Goal: Task Accomplishment & Management: Manage account settings

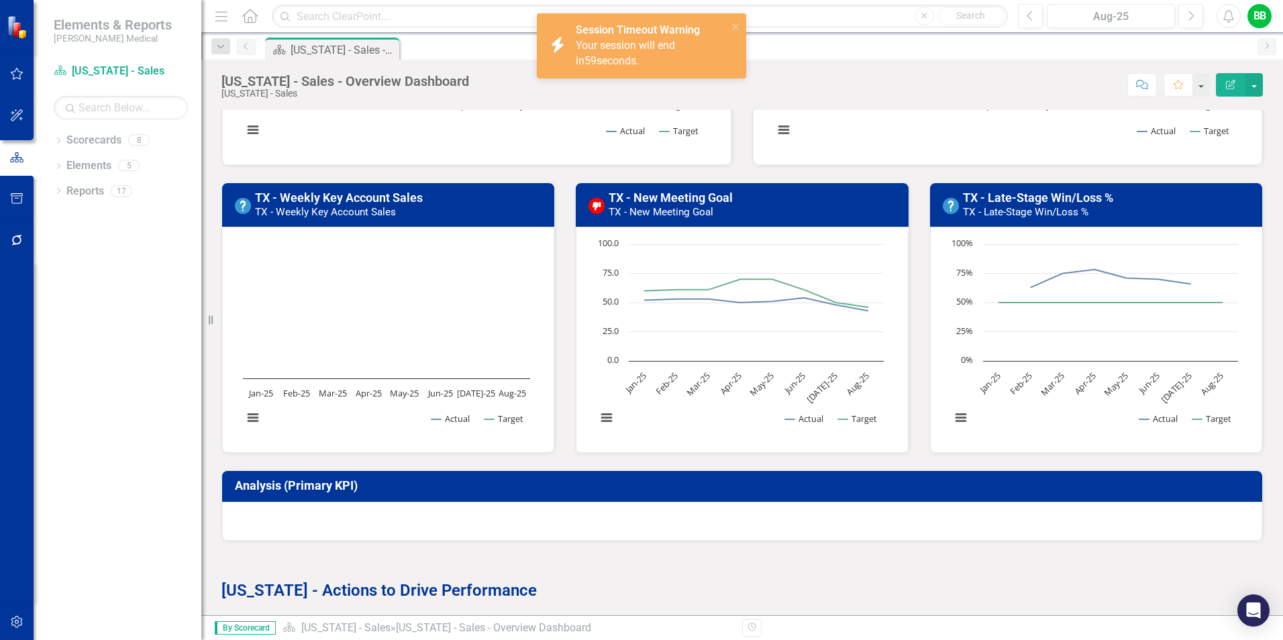
scroll to position [268, 0]
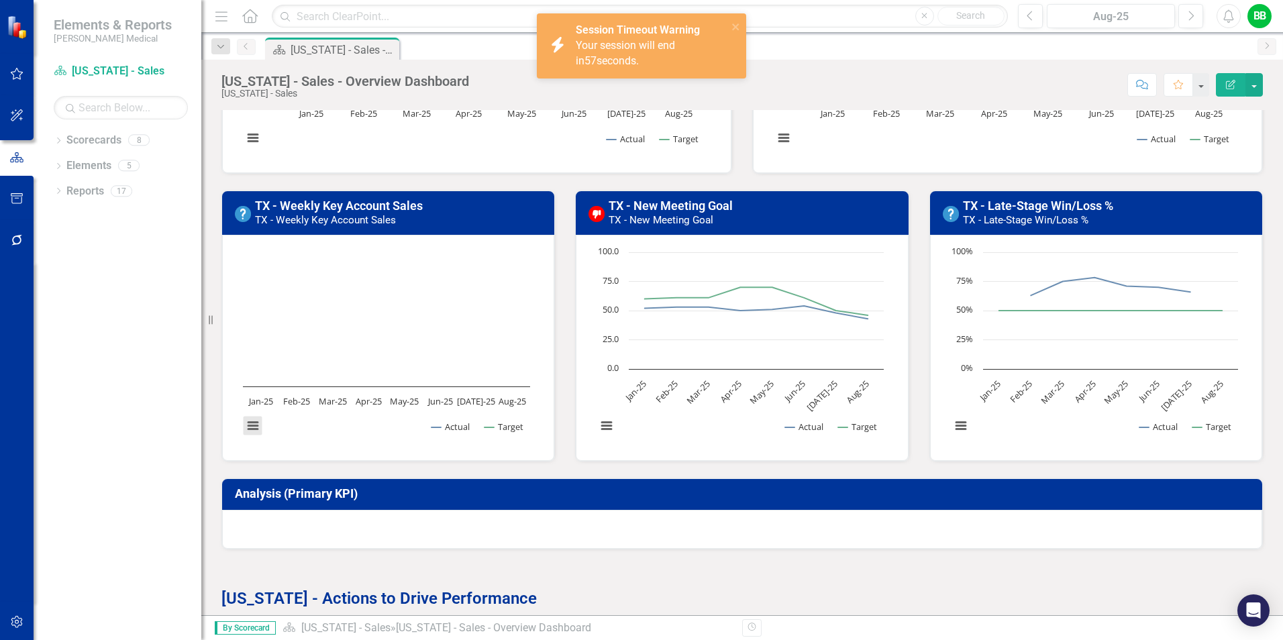
click at [249, 423] on button "View chart menu, Chart" at bounding box center [253, 426] width 19 height 19
click at [337, 205] on link "TX - Weekly Key Account Sales" at bounding box center [339, 206] width 168 height 14
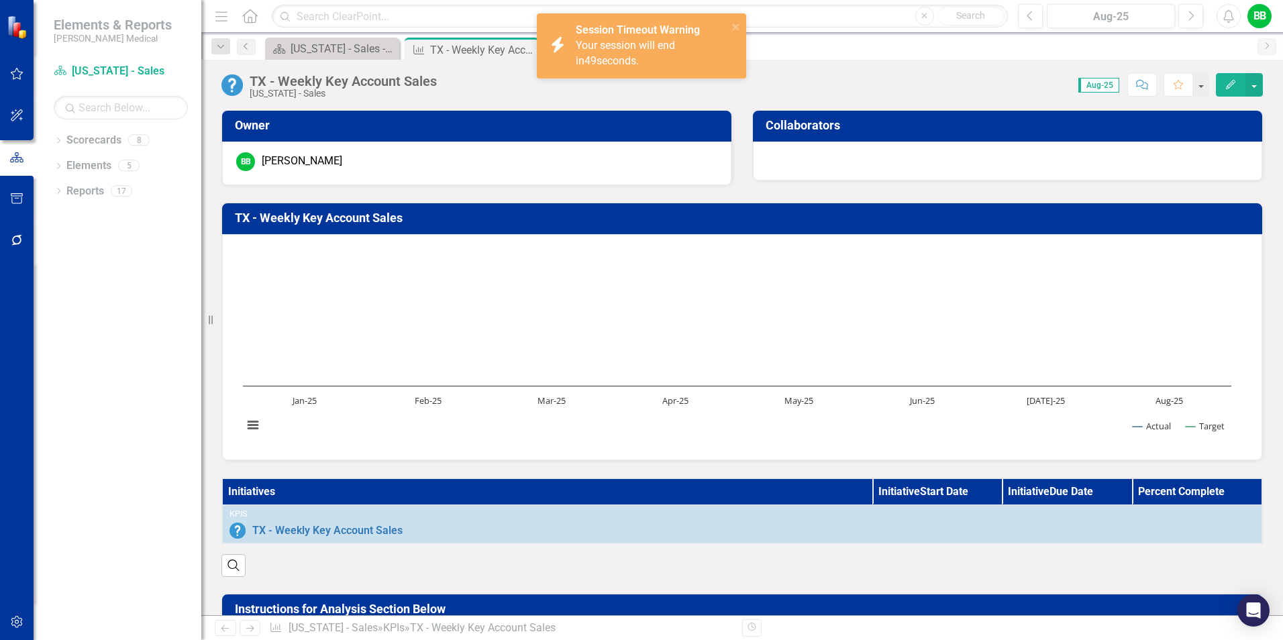
click at [1231, 76] on button "Edit" at bounding box center [1231, 84] width 30 height 23
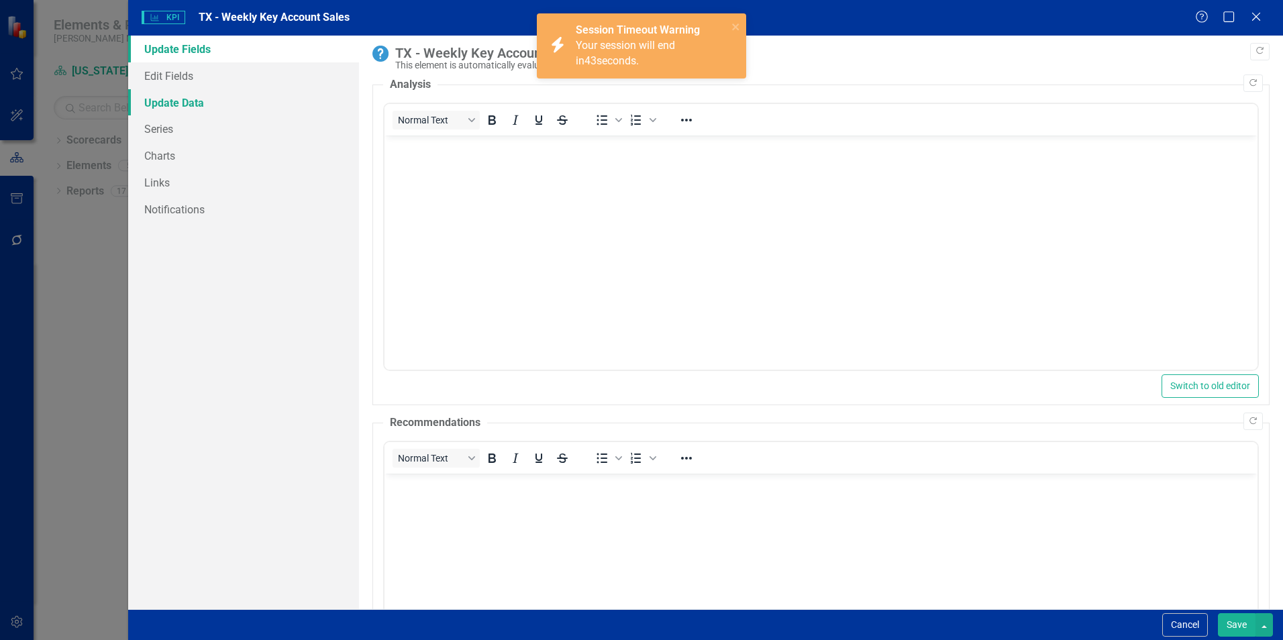
click at [174, 103] on link "Update Data" at bounding box center [243, 102] width 231 height 27
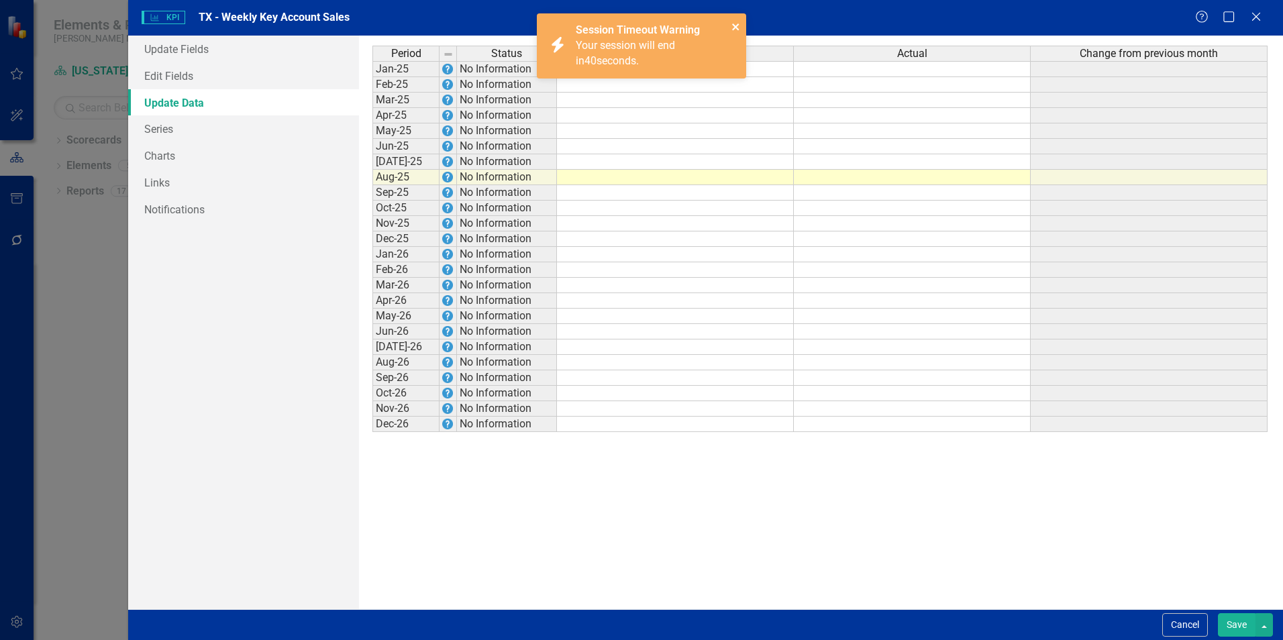
click at [735, 22] on icon "close" at bounding box center [735, 26] width 9 height 11
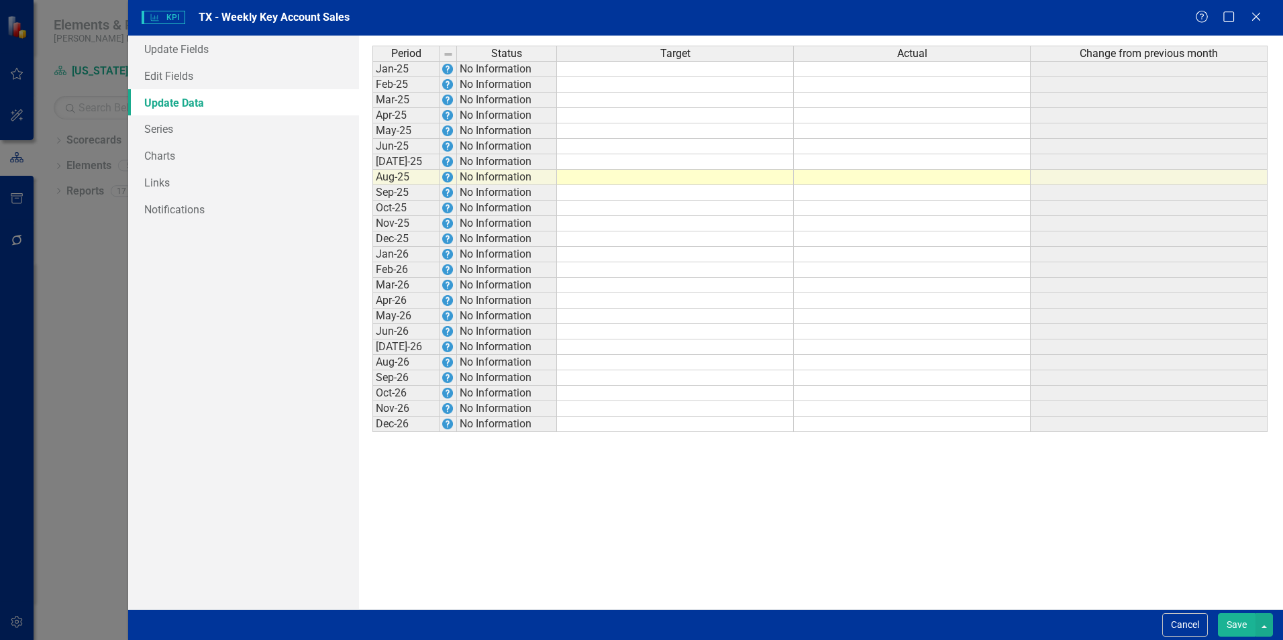
click at [685, 66] on td at bounding box center [675, 69] width 237 height 16
type textarea "1340"
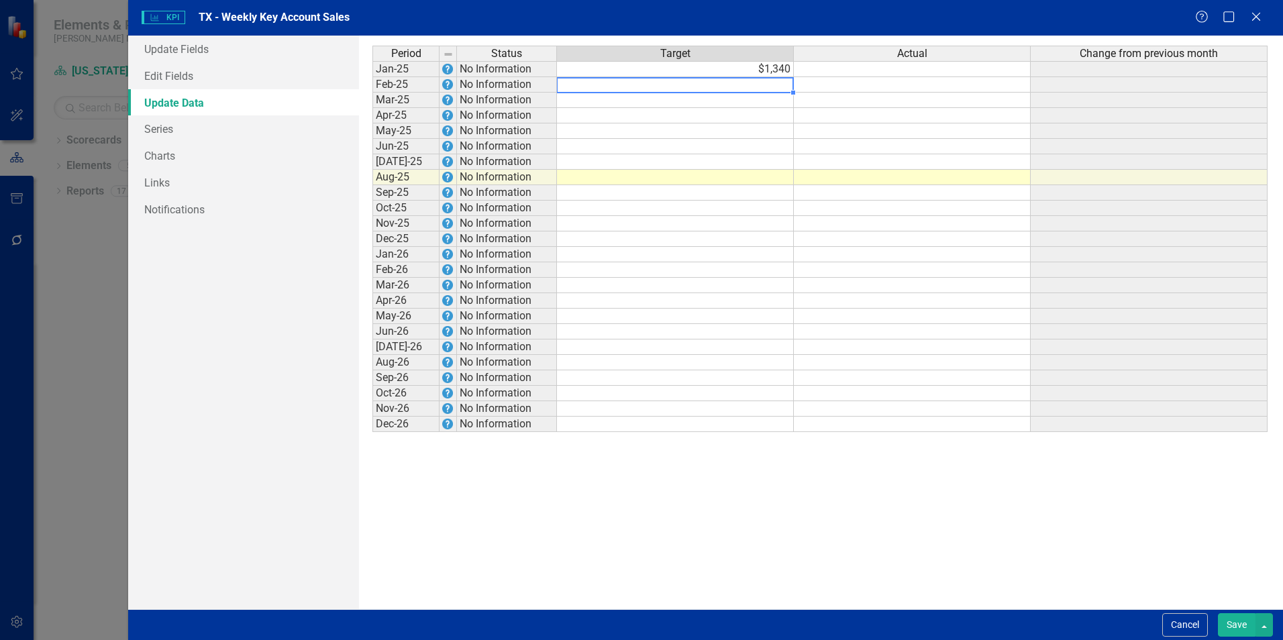
click at [684, 85] on td at bounding box center [675, 84] width 237 height 15
type textarea "1340"
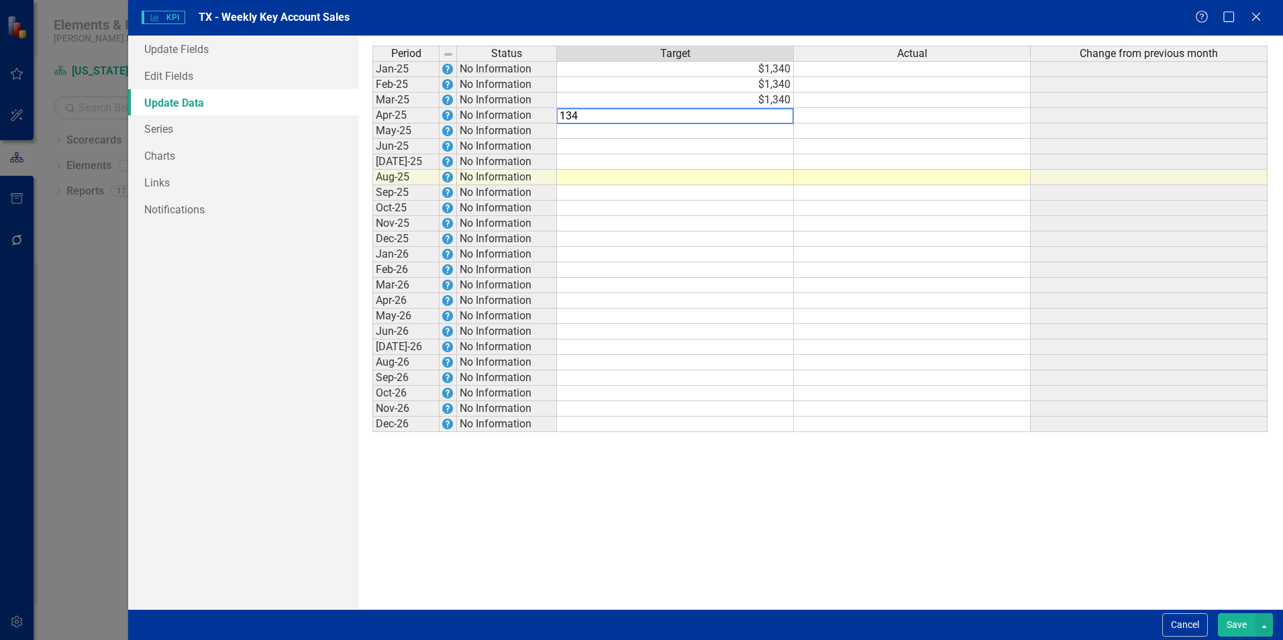
type textarea "1340"
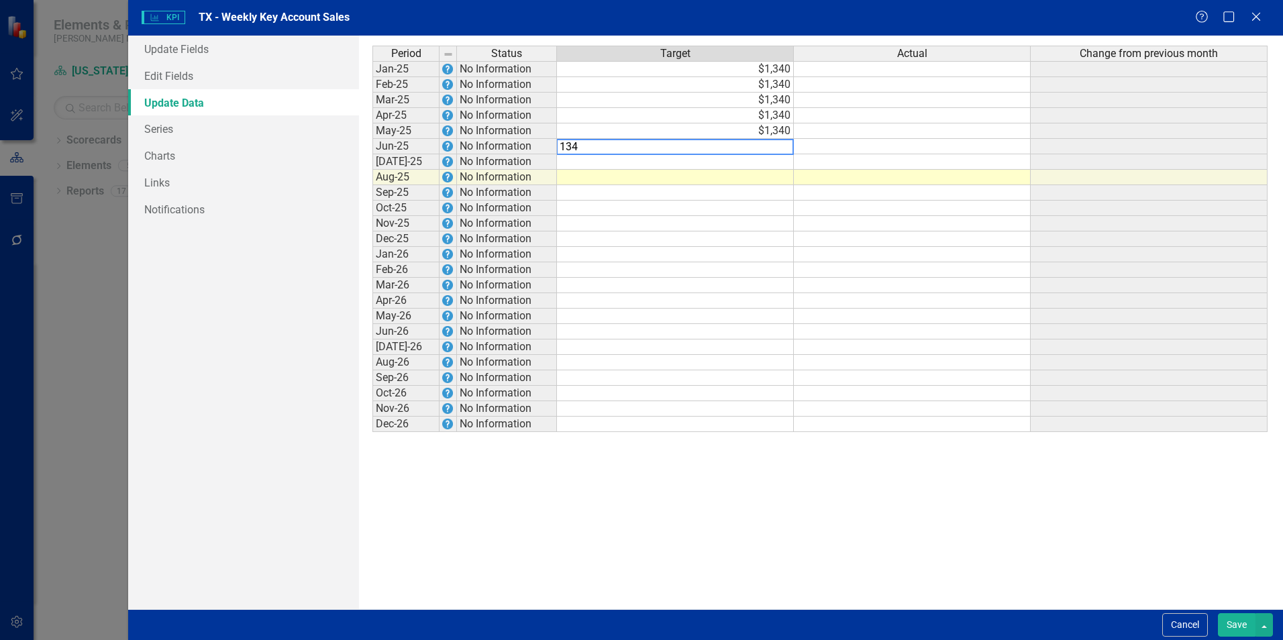
type textarea "1340"
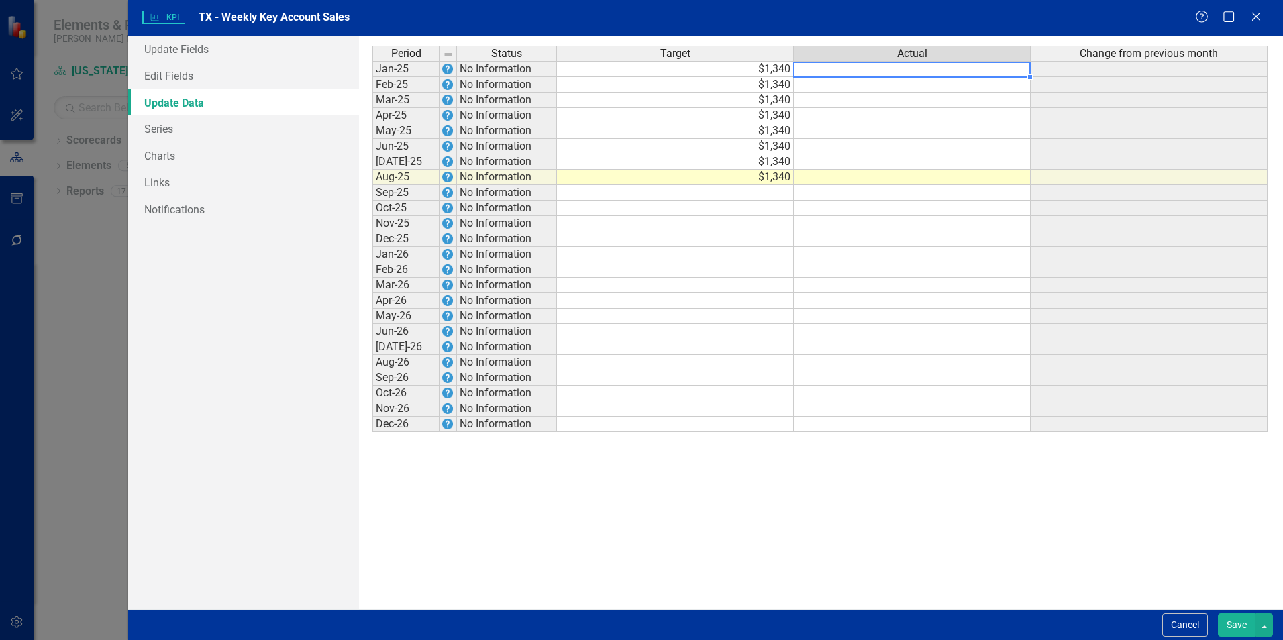
click at [864, 69] on td at bounding box center [912, 69] width 237 height 16
type textarea "708"
type textarea "1064"
type textarea "1130"
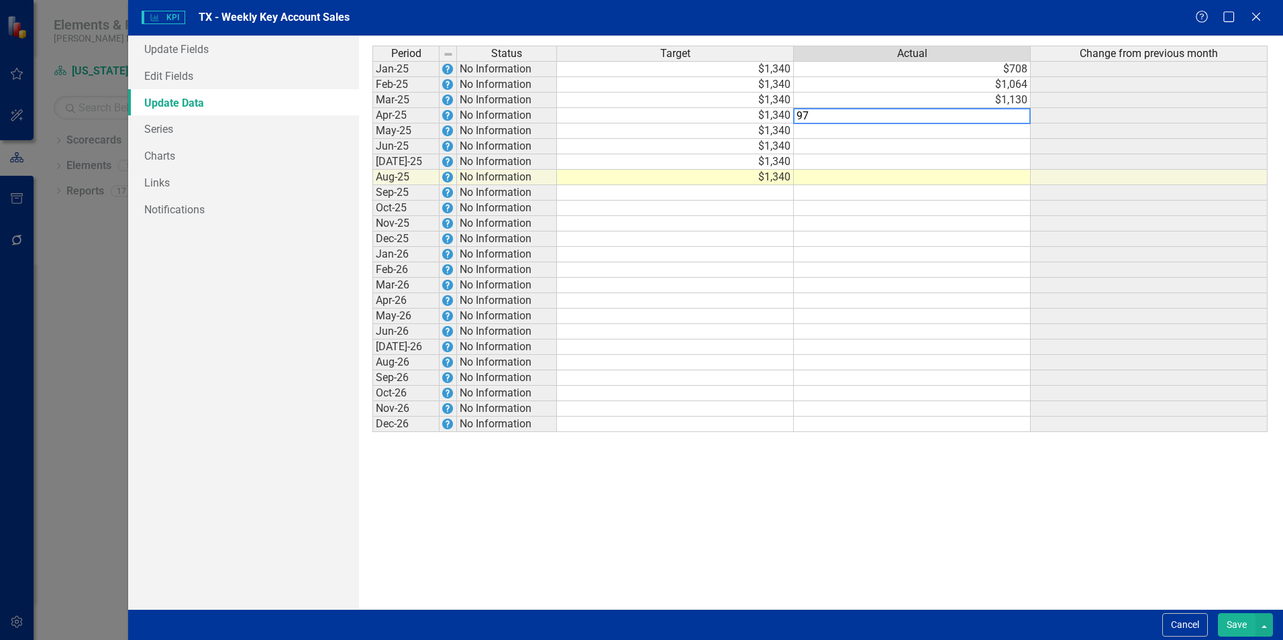
type textarea "971"
type textarea "0"
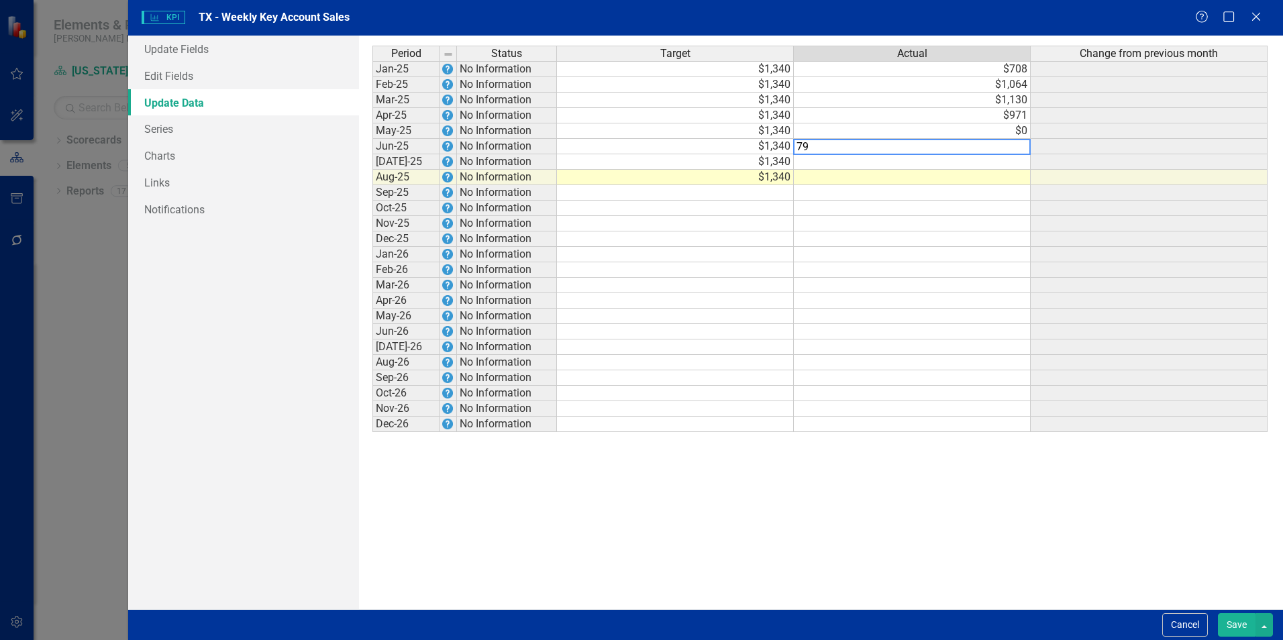
type textarea "794"
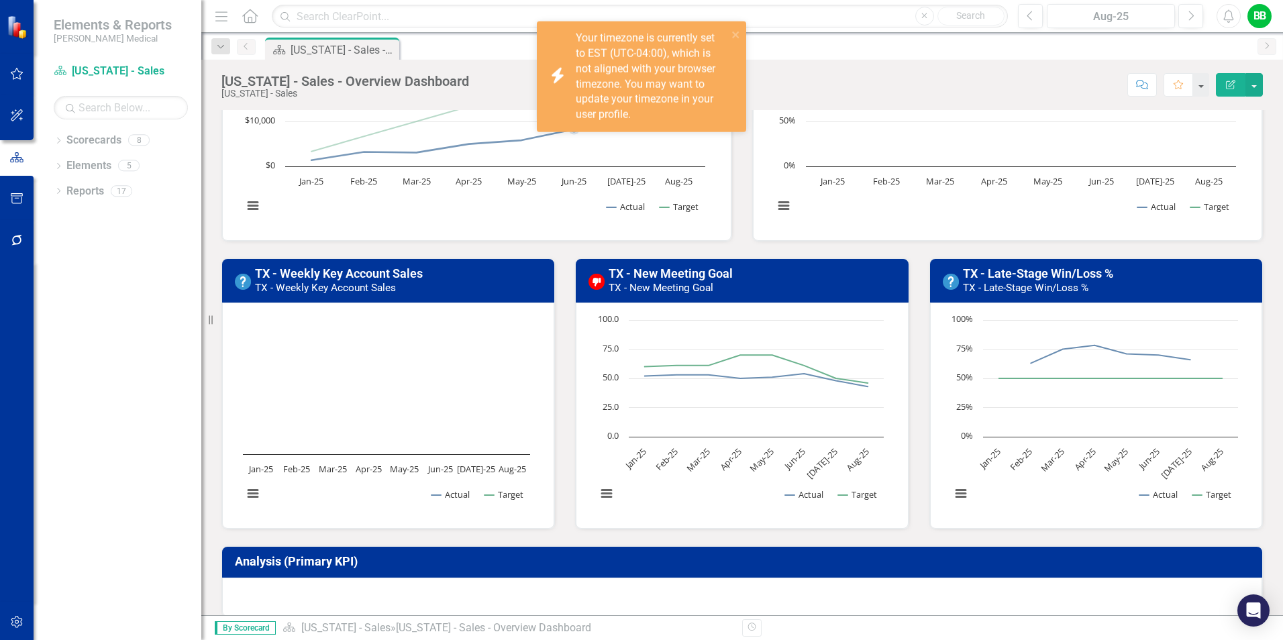
scroll to position [201, 0]
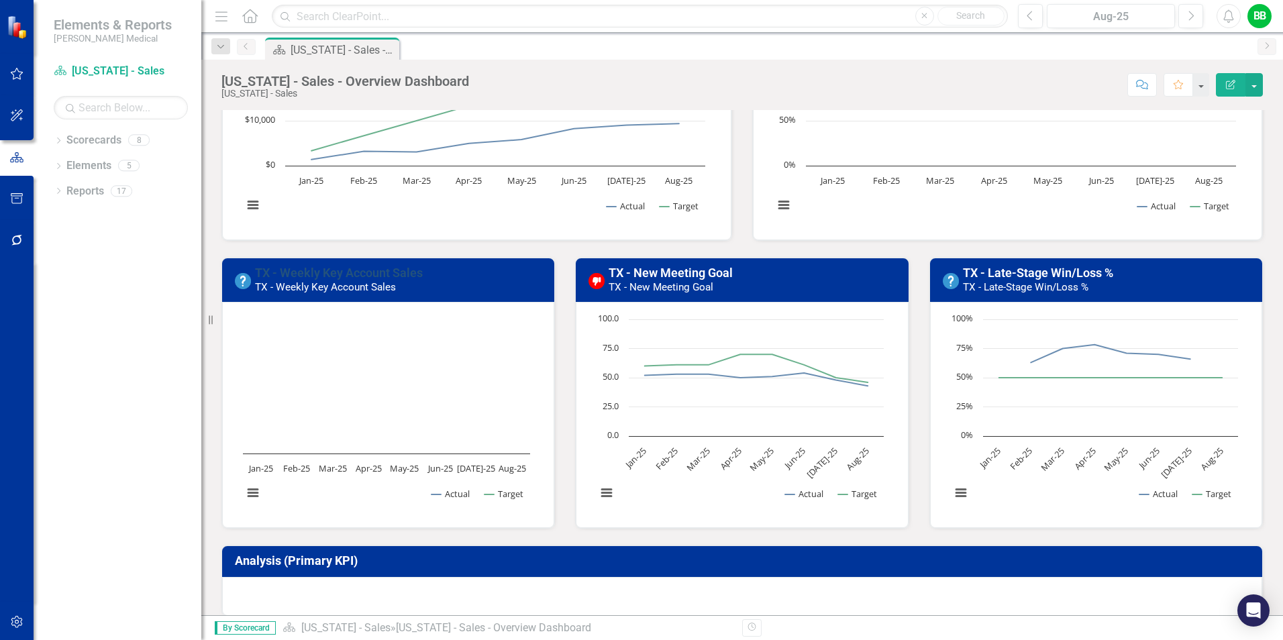
click at [304, 270] on link "TX - Weekly Key Account Sales" at bounding box center [339, 273] width 168 height 14
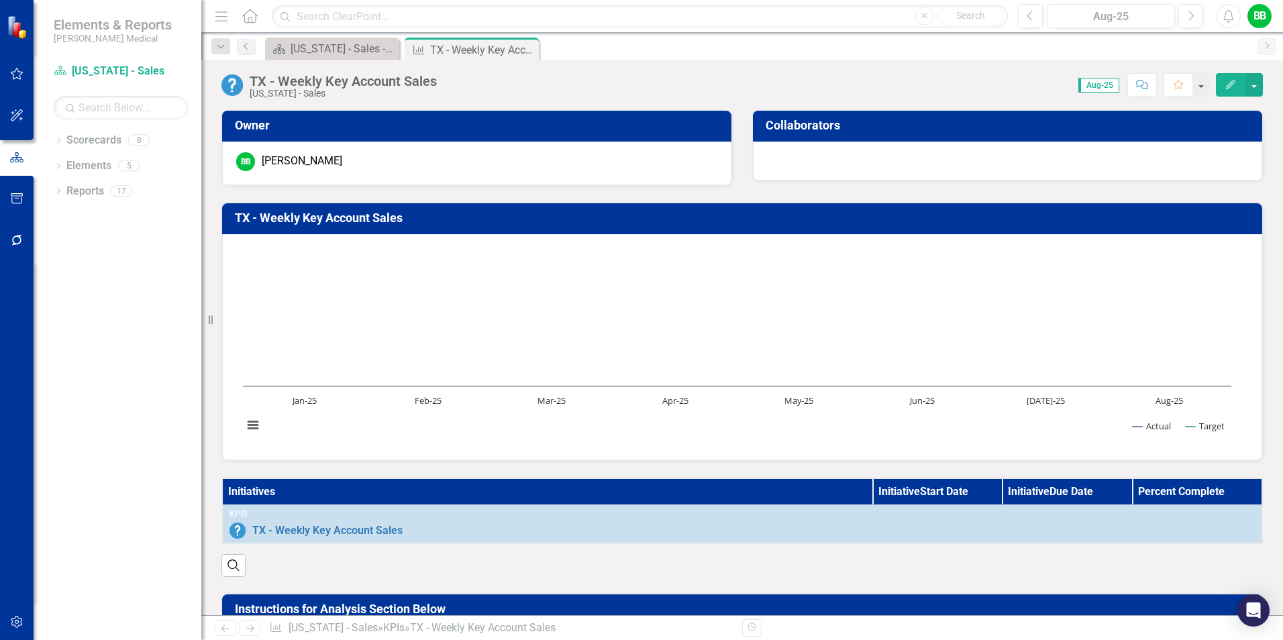
click at [1224, 83] on button "Edit" at bounding box center [1231, 84] width 30 height 23
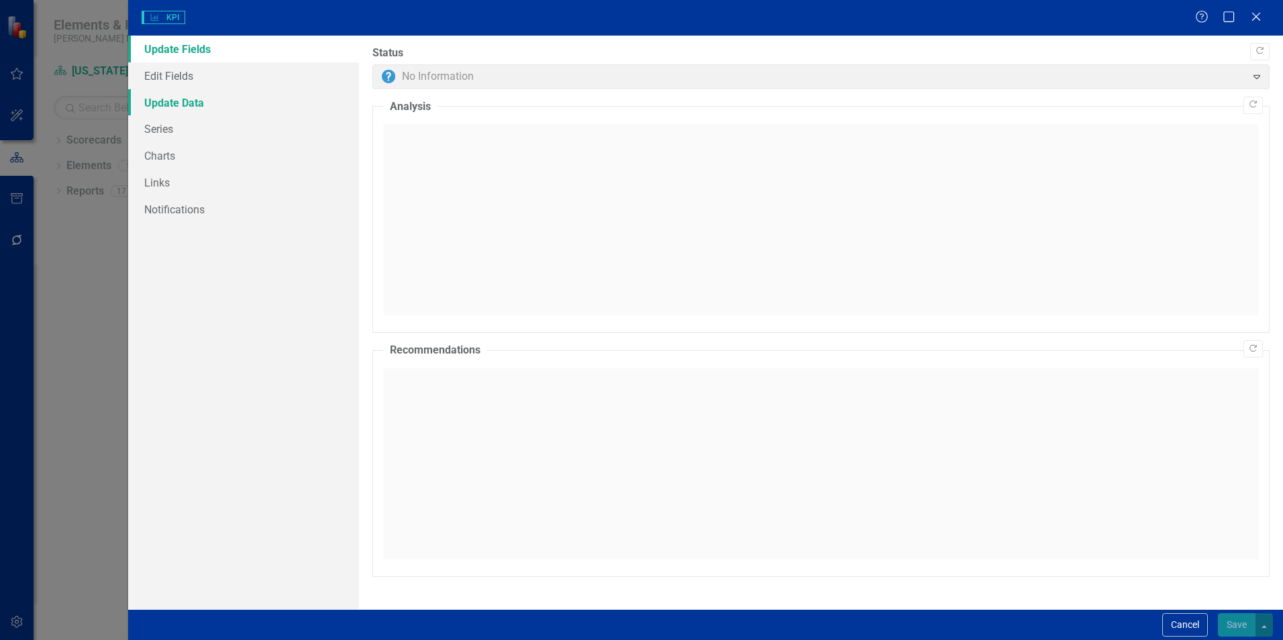
click at [162, 101] on link "Update Data" at bounding box center [243, 102] width 231 height 27
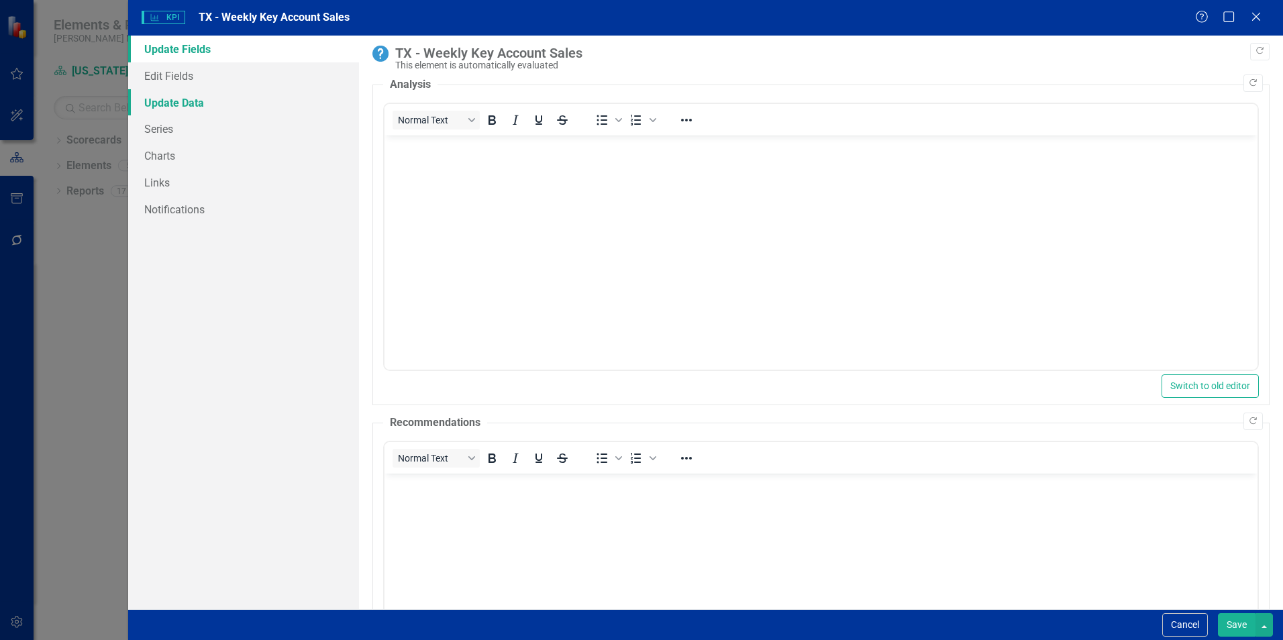
click at [183, 107] on link "Update Data" at bounding box center [243, 102] width 231 height 27
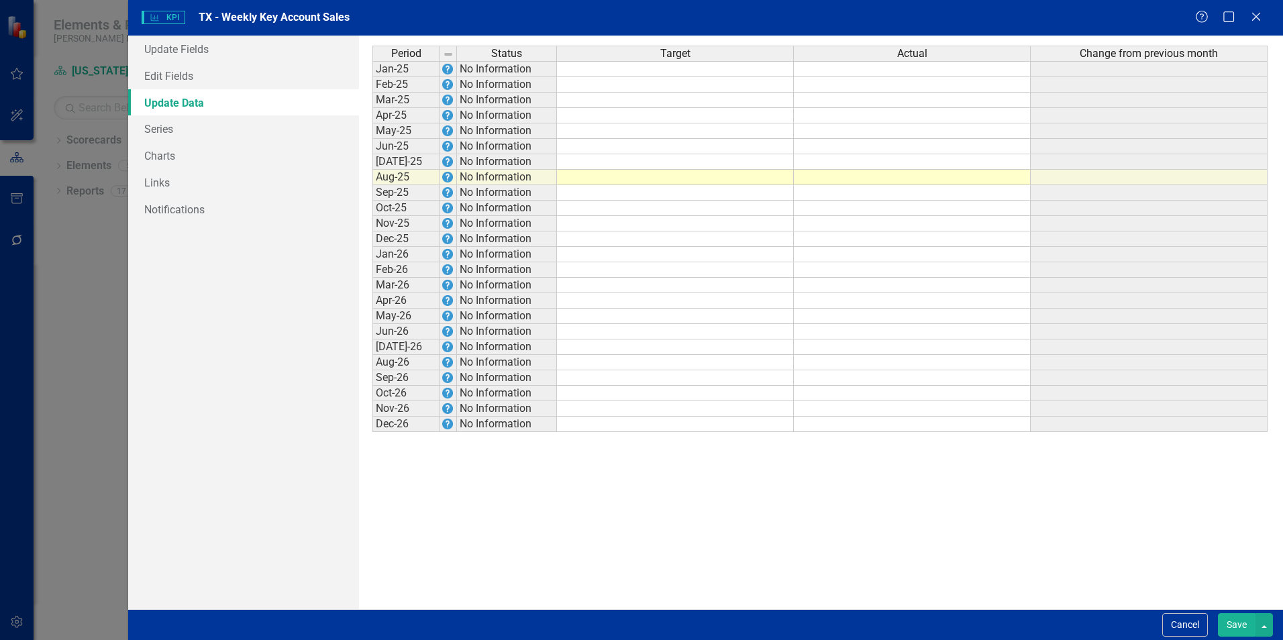
click at [640, 69] on td at bounding box center [675, 69] width 237 height 16
type textarea "1340"
click at [748, 68] on td "$1,340" at bounding box center [675, 69] width 237 height 16
click at [768, 85] on td at bounding box center [675, 84] width 237 height 15
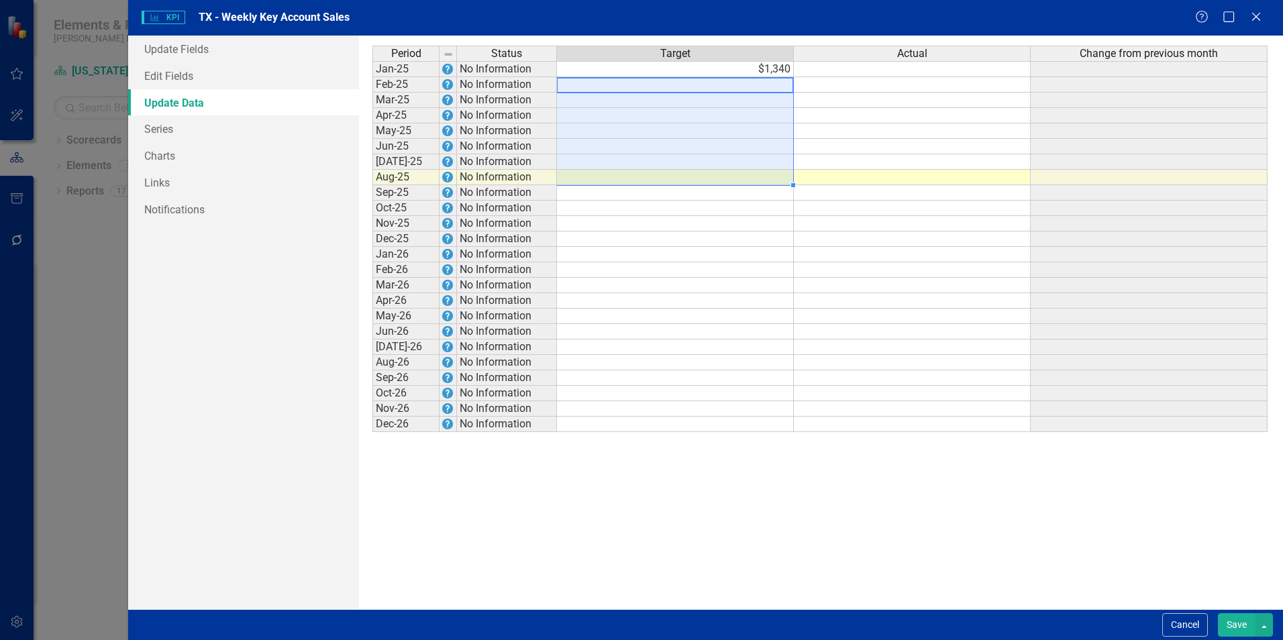
drag, startPoint x: 709, startPoint y: 87, endPoint x: 705, endPoint y: 174, distance: 88.0
click at [705, 174] on tbody "Jan-25 No Information $1,340 Feb-25 No Information Mar-25 No Information Apr-25…" at bounding box center [819, 246] width 895 height 371
click at [876, 65] on td at bounding box center [912, 69] width 237 height 16
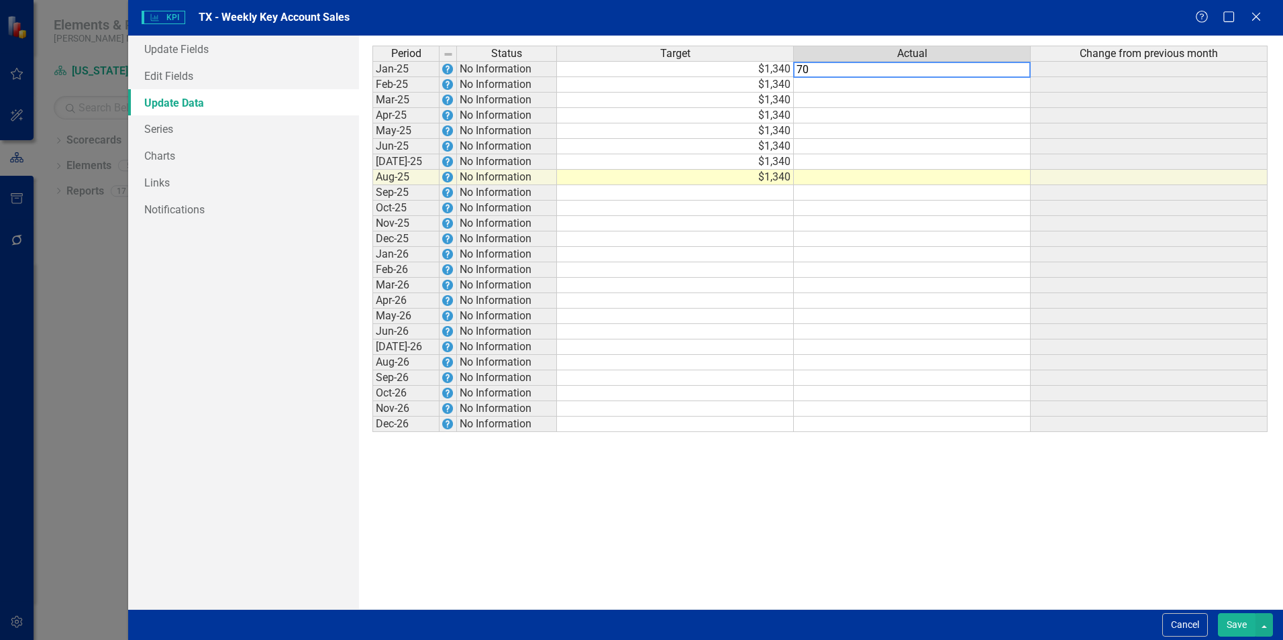
type textarea "708"
type textarea "1064"
type textarea "1130"
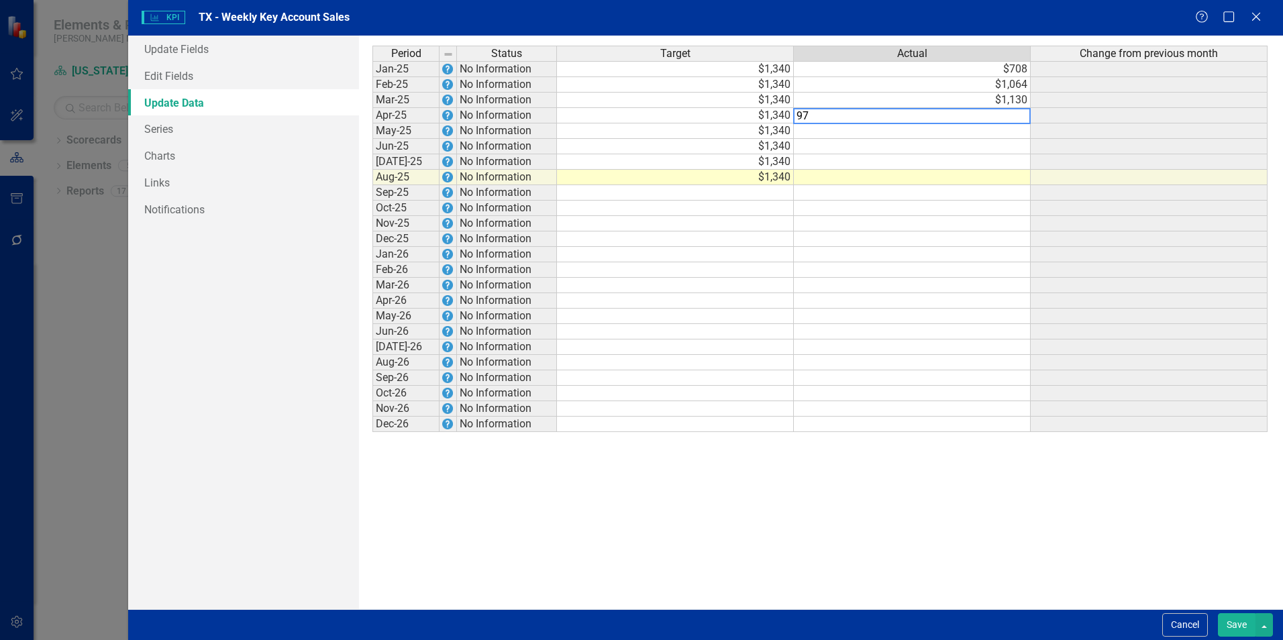
type textarea "971"
type textarea "0"
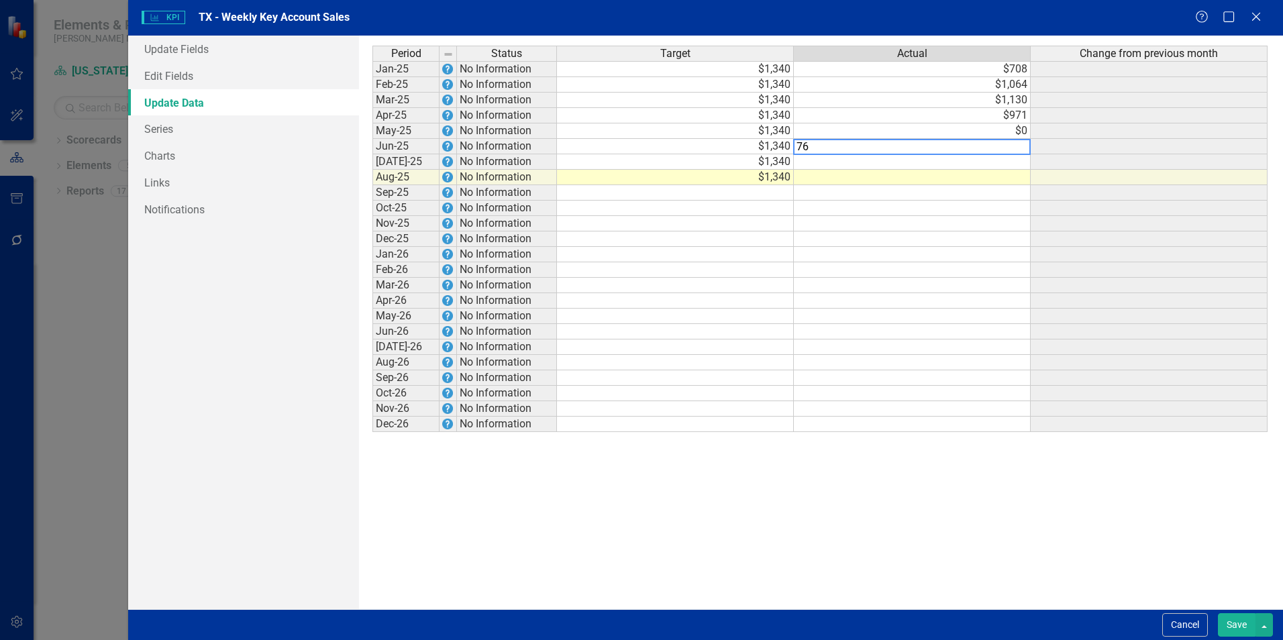
type textarea "764"
type textarea "652"
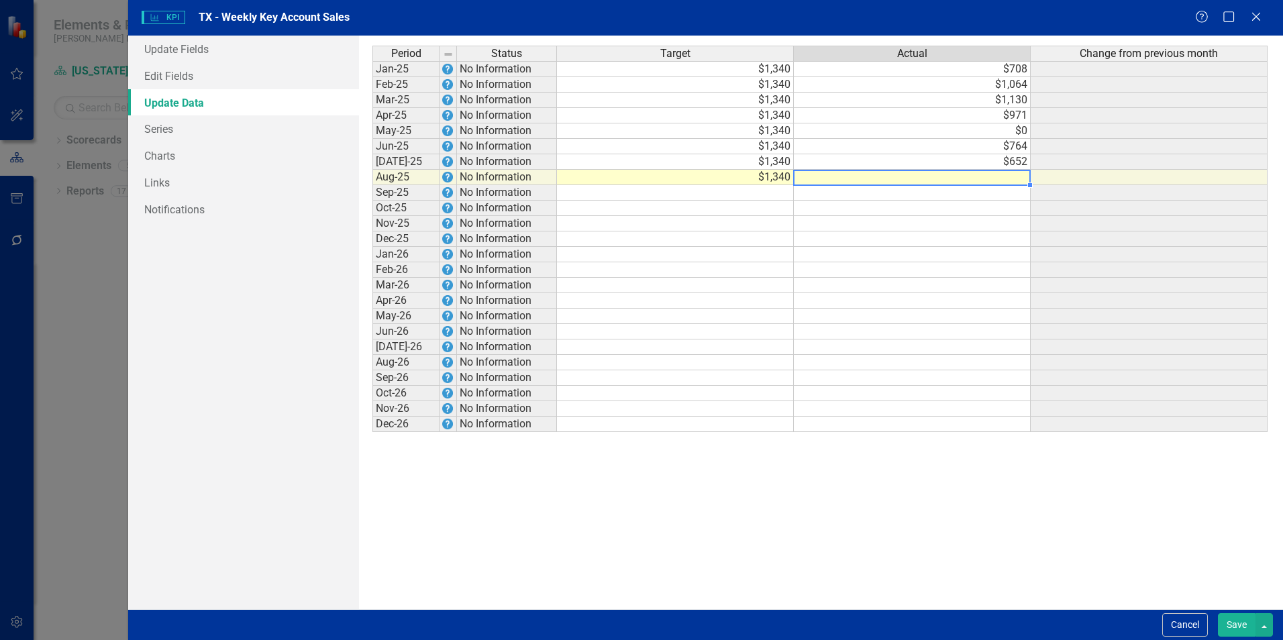
type textarea "0"
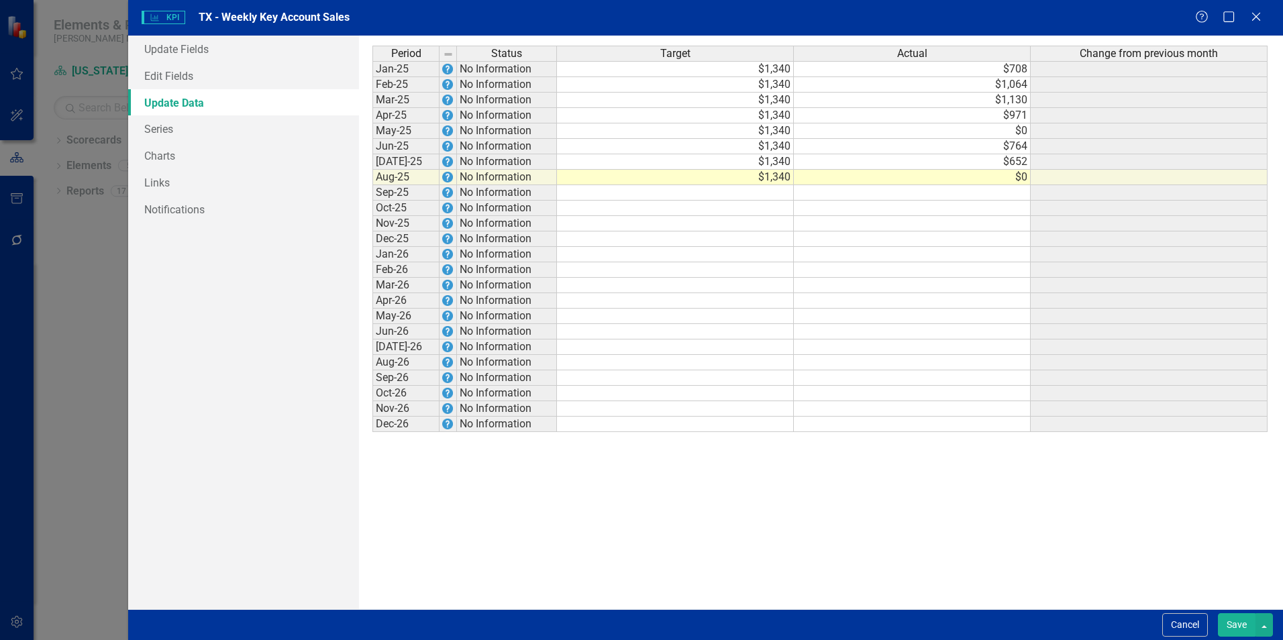
click at [1237, 625] on button "Save" at bounding box center [1237, 624] width 38 height 23
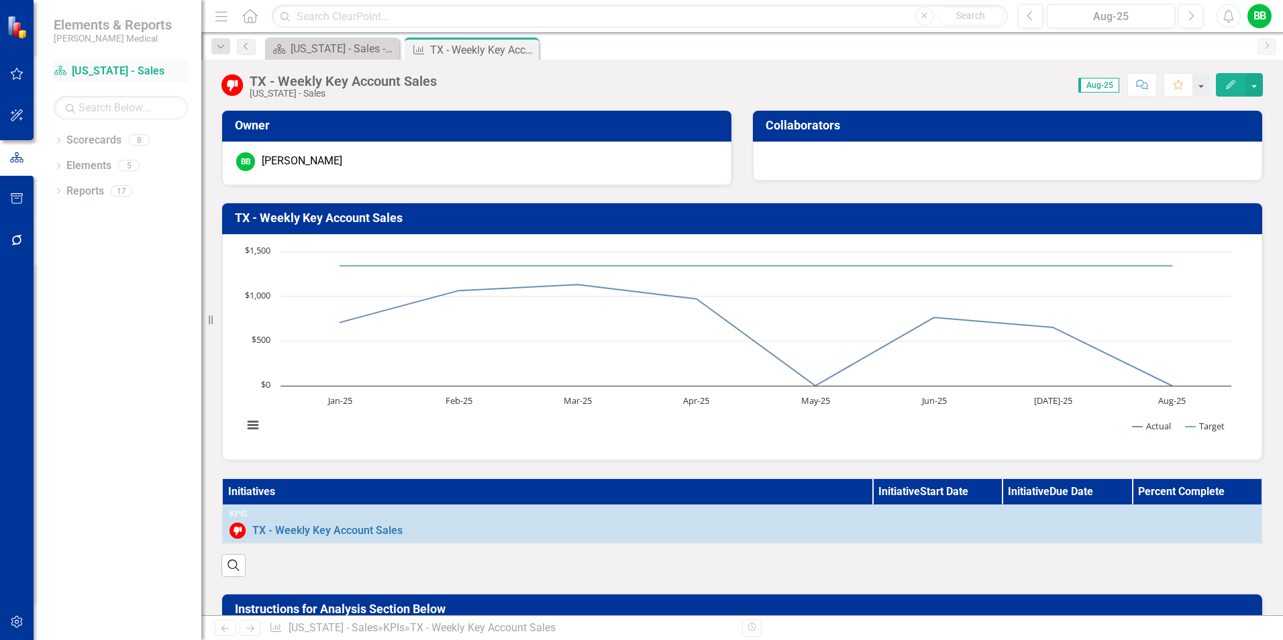
click at [97, 66] on link "Scorecard [US_STATE] - Sales" at bounding box center [121, 71] width 134 height 15
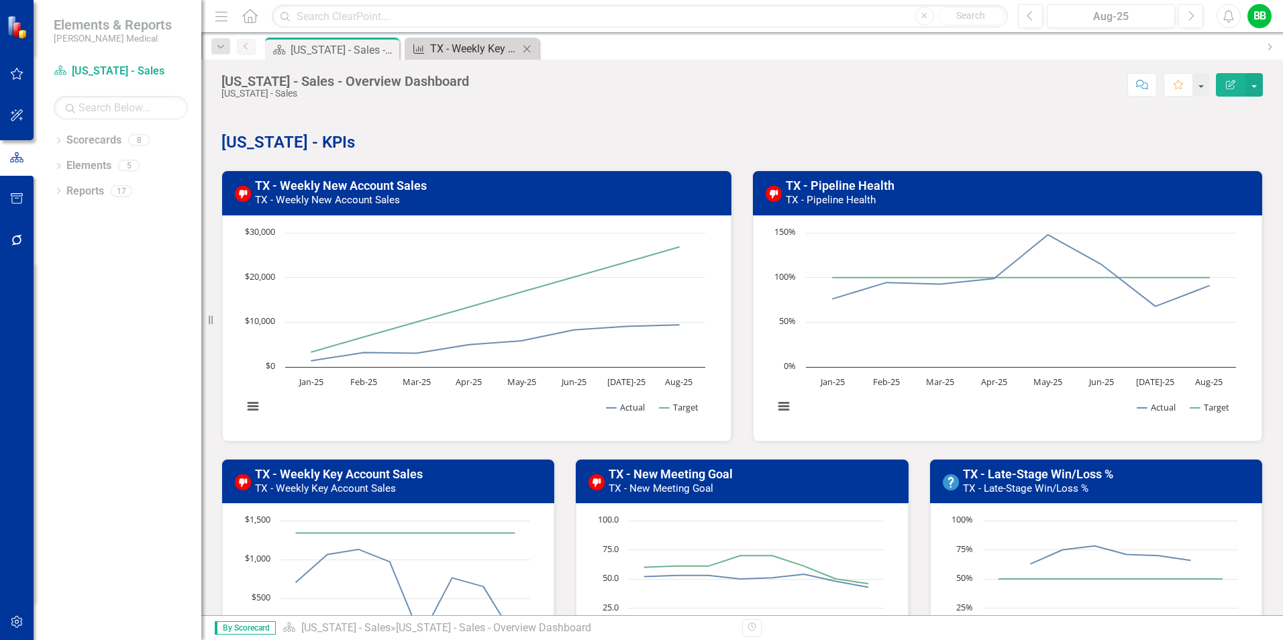
click at [466, 54] on div "TX - Weekly Key Account Sales" at bounding box center [474, 48] width 89 height 17
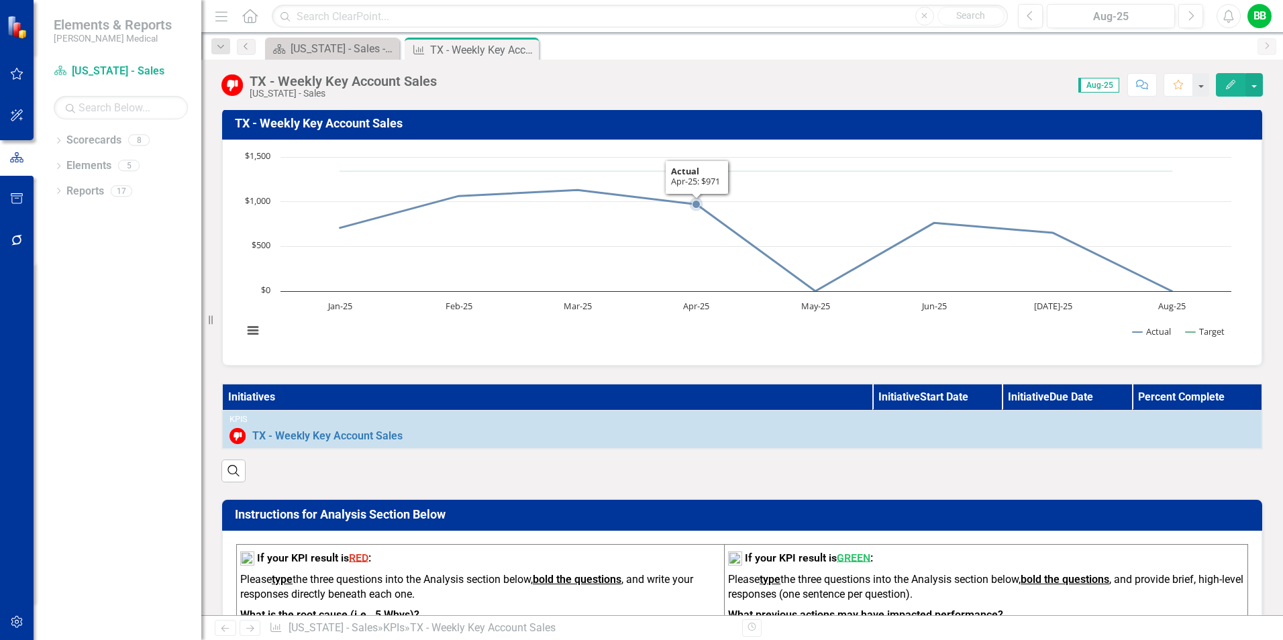
scroll to position [268, 0]
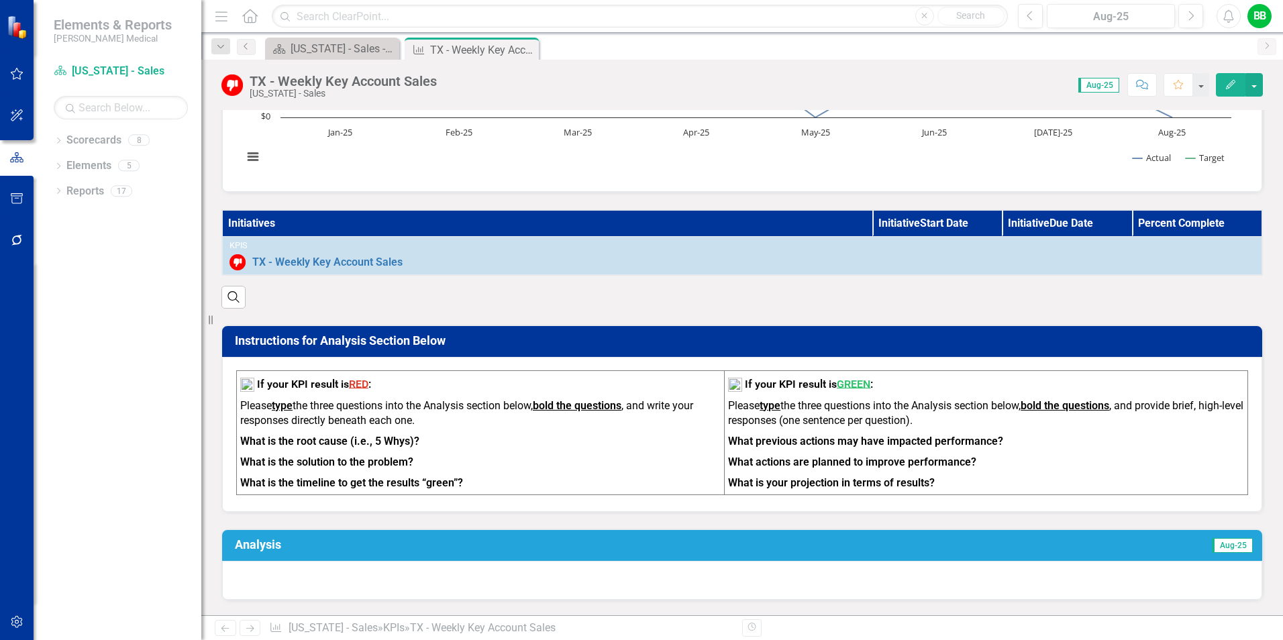
click at [242, 447] on strong "What is the root cause (i.e., 5 Whys)?" at bounding box center [329, 441] width 179 height 13
click at [240, 448] on strong "What is the root cause (i.e., 5 Whys)?" at bounding box center [329, 441] width 179 height 13
drag, startPoint x: 242, startPoint y: 450, endPoint x: 296, endPoint y: 460, distance: 55.3
click at [296, 452] on p "What is the root cause (i.e., 5 Whys)?" at bounding box center [480, 442] width 480 height 21
click at [275, 448] on strong "What is the root cause (i.e., 5 Whys)?" at bounding box center [329, 441] width 179 height 13
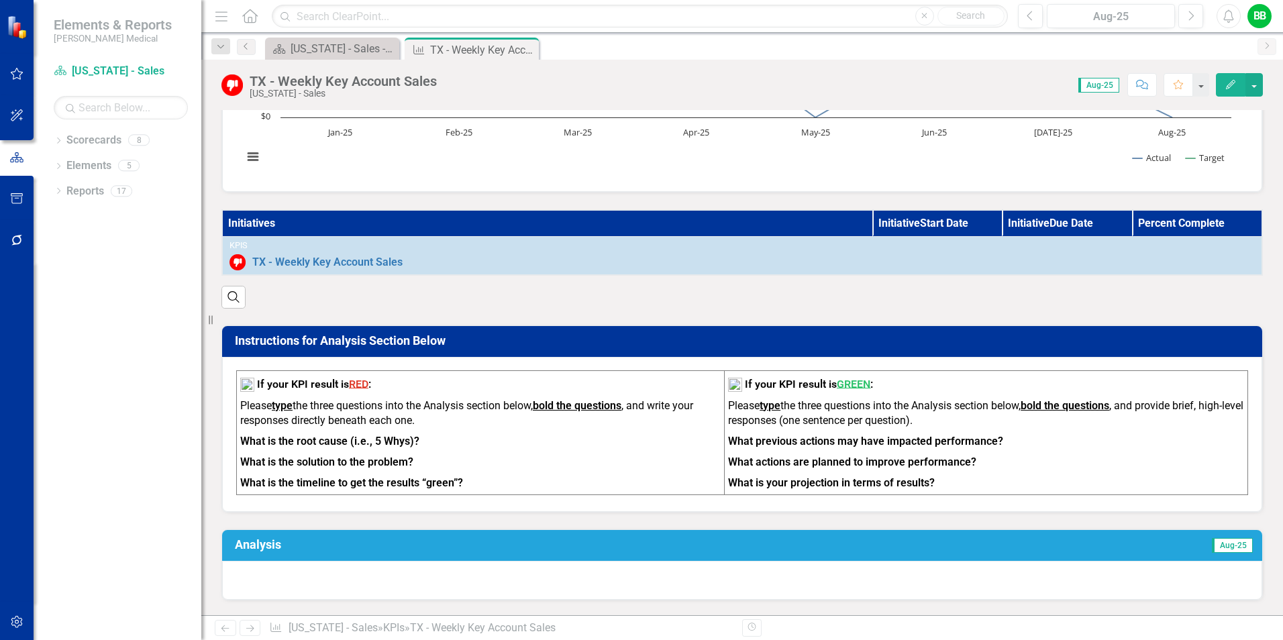
drag, startPoint x: 245, startPoint y: 448, endPoint x: 361, endPoint y: 452, distance: 116.2
click at [361, 448] on strong "What is the root cause (i.e., 5 Whys)?" at bounding box center [329, 441] width 179 height 13
drag, startPoint x: 460, startPoint y: 497, endPoint x: 250, endPoint y: 435, distance: 218.3
click at [250, 436] on td "If your KPI result is RED : Please type the three questions into the Analysis s…" at bounding box center [481, 432] width 488 height 124
click at [301, 448] on strong "What is the root cause (i.e., 5 Whys)?" at bounding box center [329, 441] width 179 height 13
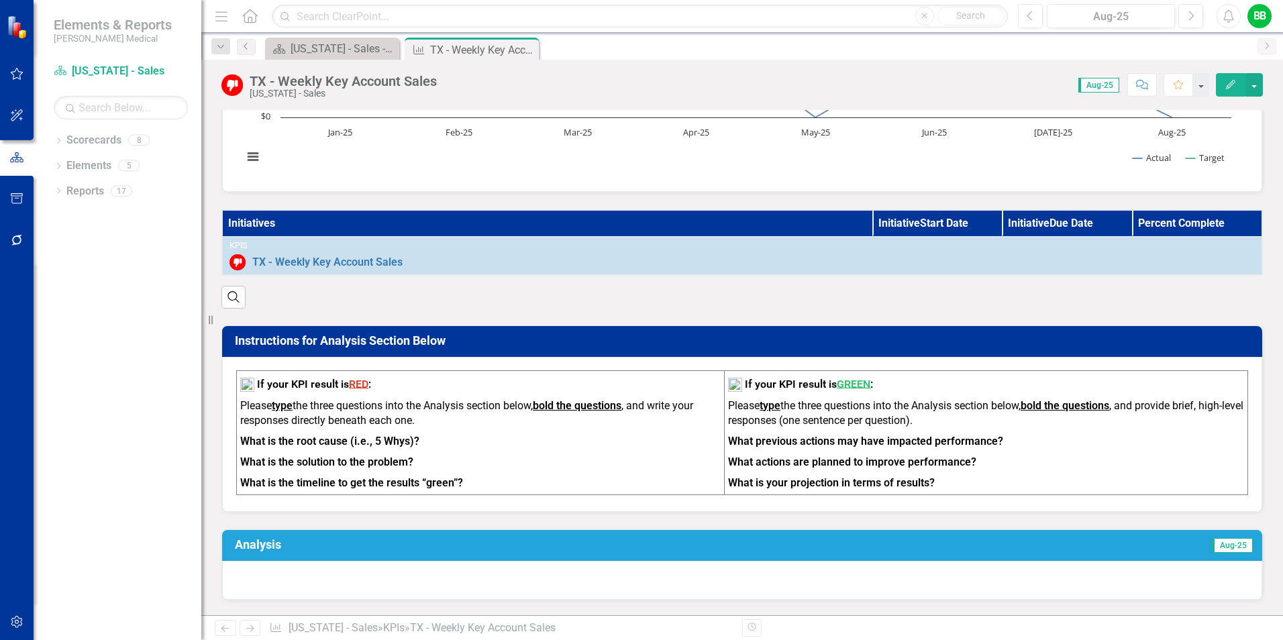
click at [255, 448] on strong "What is the root cause (i.e., 5 Whys)?" at bounding box center [329, 441] width 179 height 13
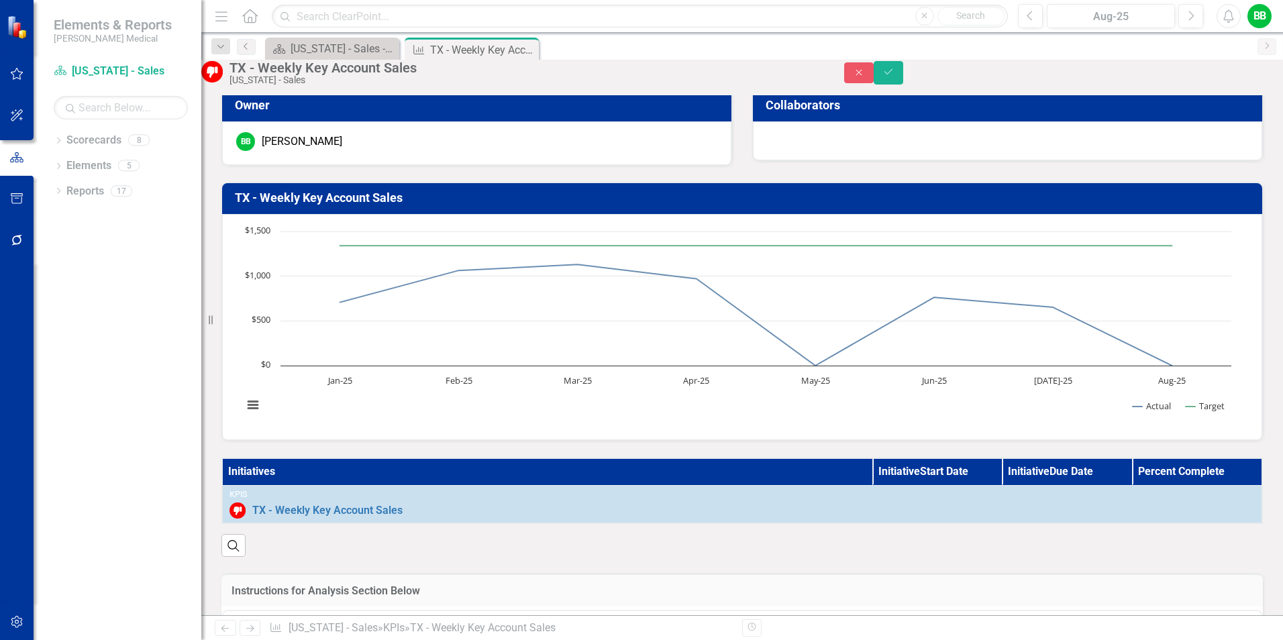
scroll to position [0, 0]
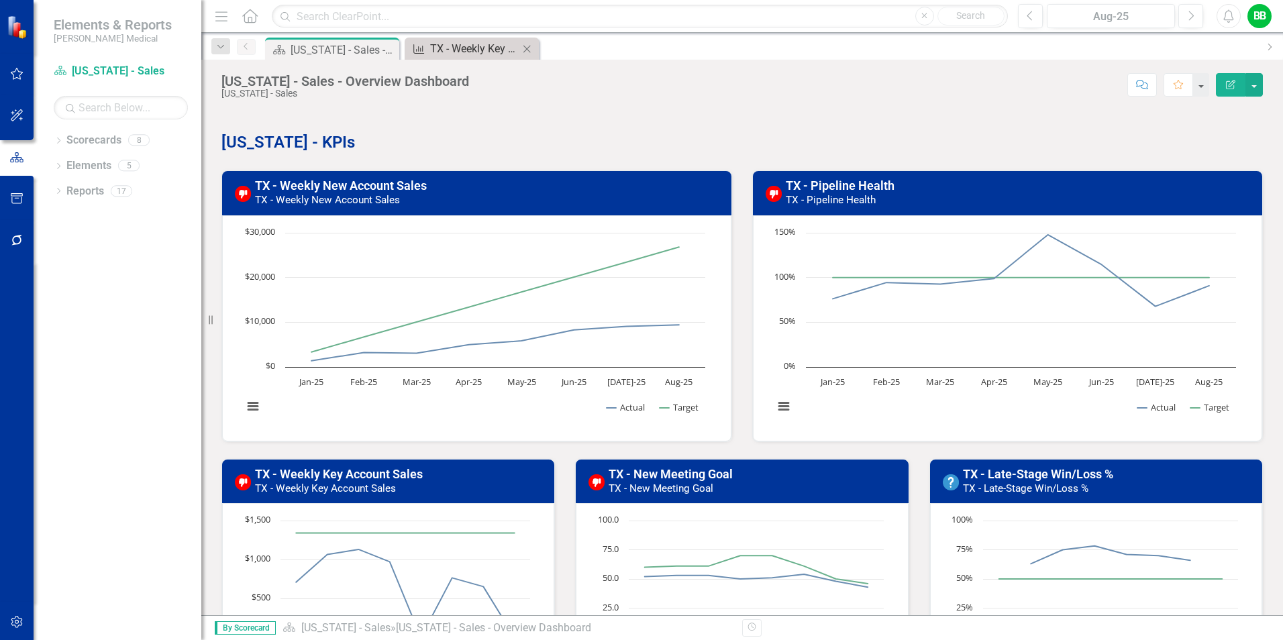
click at [464, 50] on div "TX - Weekly Key Account Sales" at bounding box center [474, 48] width 89 height 17
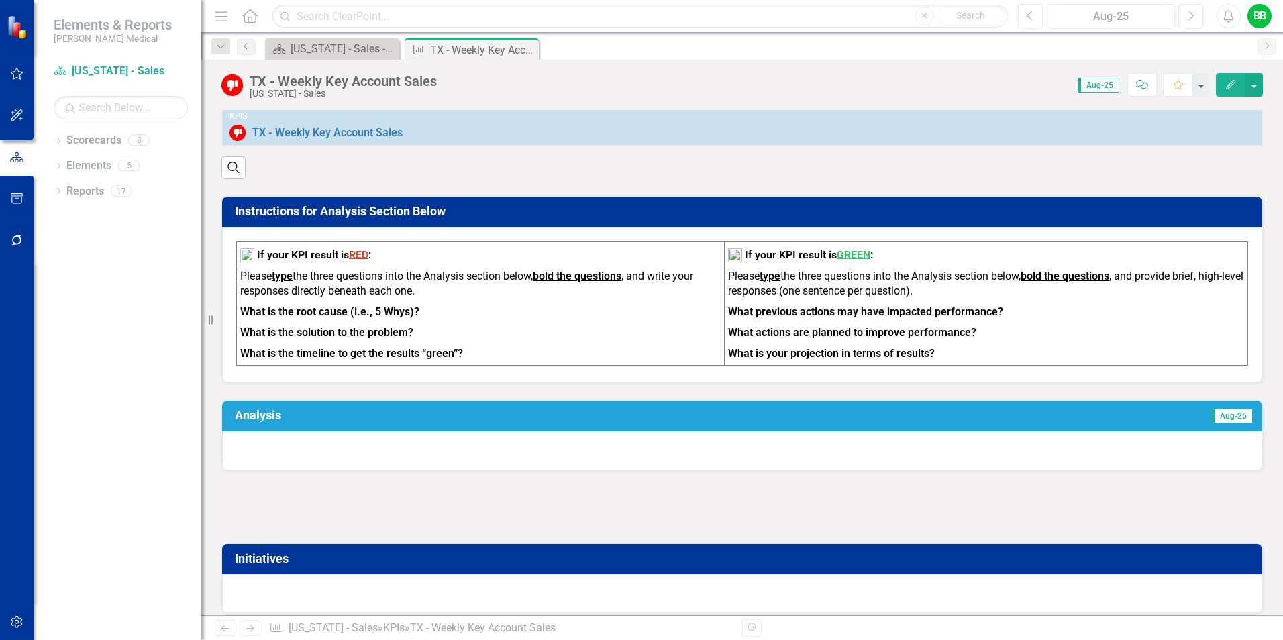
scroll to position [403, 0]
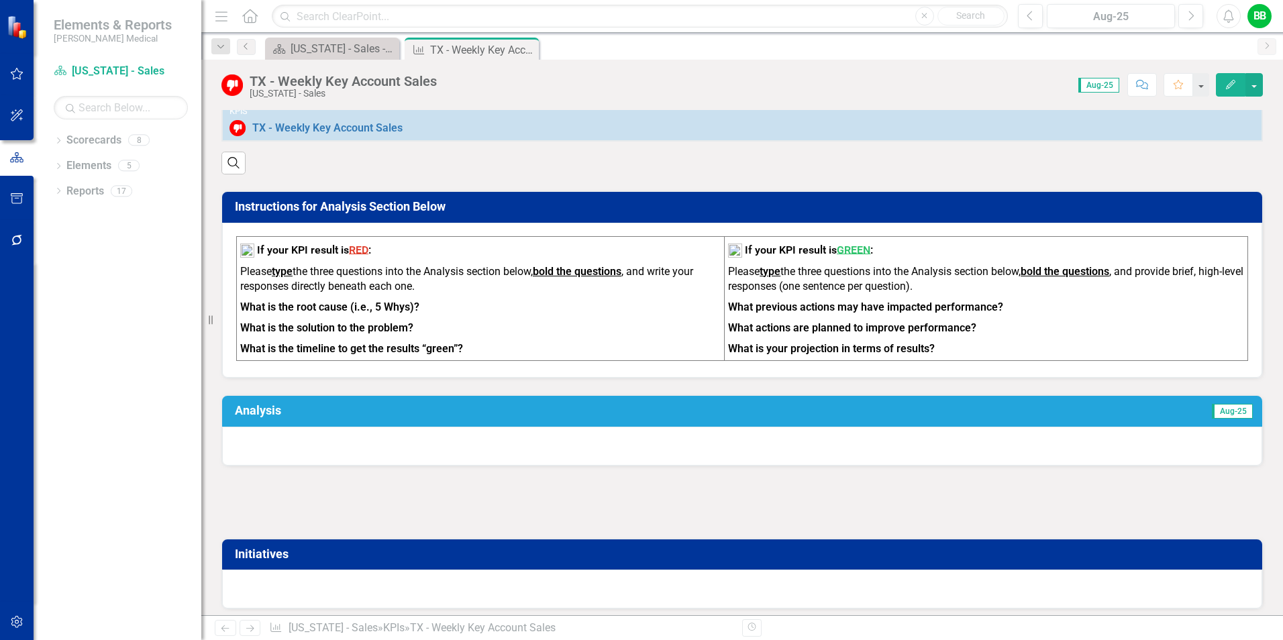
click at [252, 313] on strong "What is the root cause (i.e., 5 Whys)?" at bounding box center [329, 307] width 179 height 13
drag, startPoint x: 241, startPoint y: 313, endPoint x: 325, endPoint y: 318, distance: 84.0
click at [322, 313] on strong "What is the root cause (i.e., 5 Whys)?" at bounding box center [329, 307] width 179 height 13
click at [307, 448] on div at bounding box center [742, 446] width 1040 height 39
click at [264, 453] on div at bounding box center [742, 446] width 1040 height 39
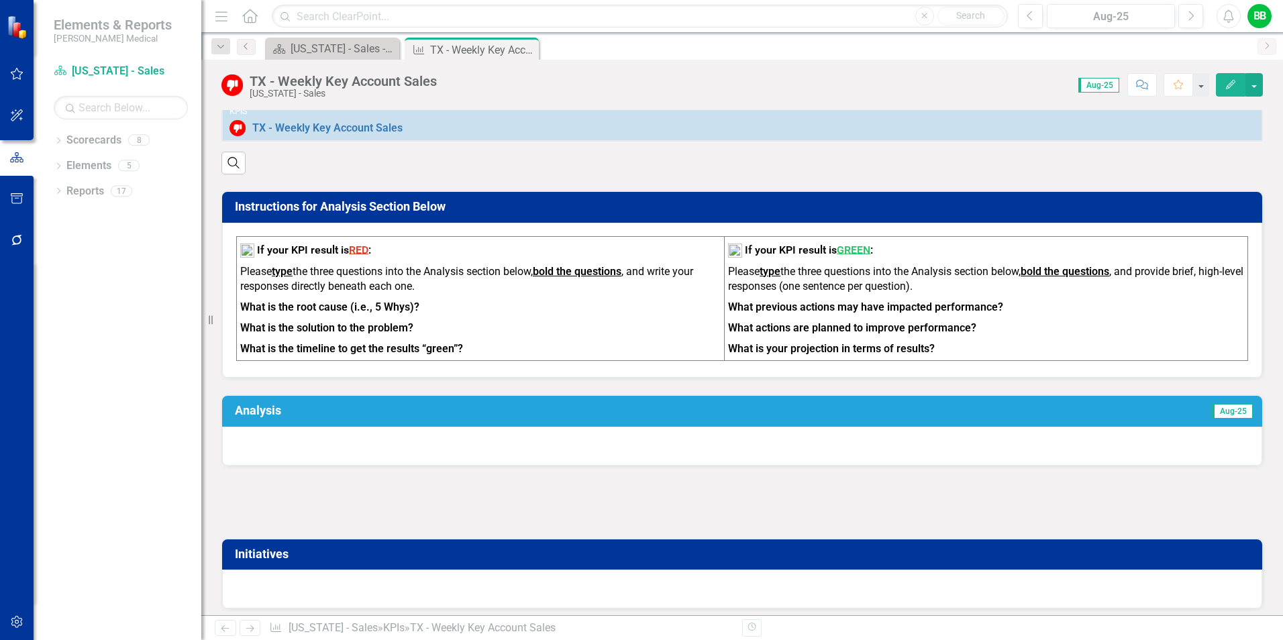
click at [264, 453] on div at bounding box center [742, 446] width 1040 height 39
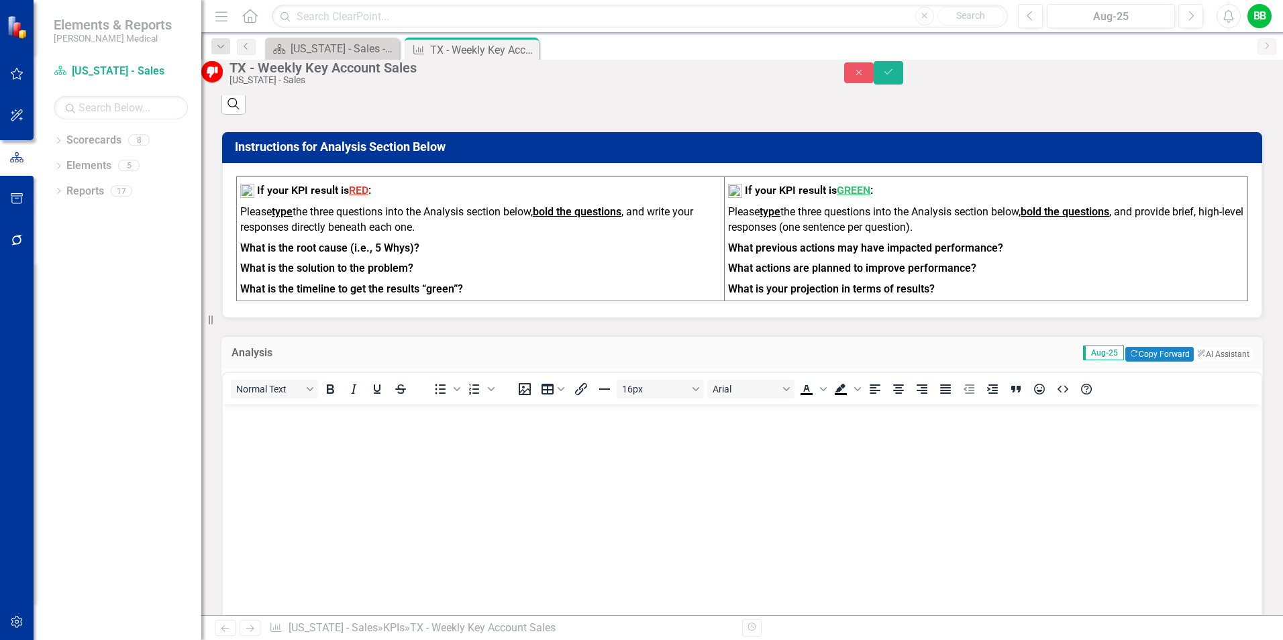
scroll to position [470, 0]
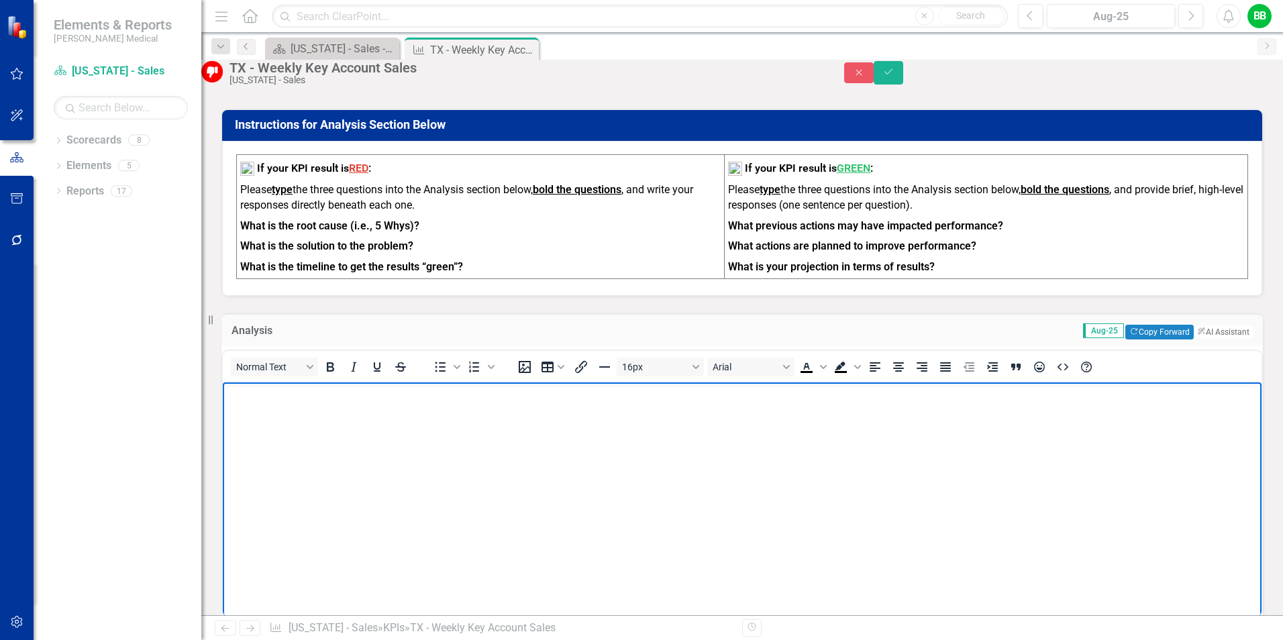
click at [268, 398] on p "Rich Text Area. Press ALT-0 for help." at bounding box center [742, 393] width 1032 height 16
drag, startPoint x: 342, startPoint y: 393, endPoint x: 227, endPoint y: 403, distance: 115.8
click at [227, 403] on body "What is the root cause?" at bounding box center [742, 482] width 1039 height 201
click at [338, 375] on icon "Bold" at bounding box center [330, 367] width 16 height 16
click at [275, 427] on body "What is the root cause?" at bounding box center [742, 482] width 1039 height 201
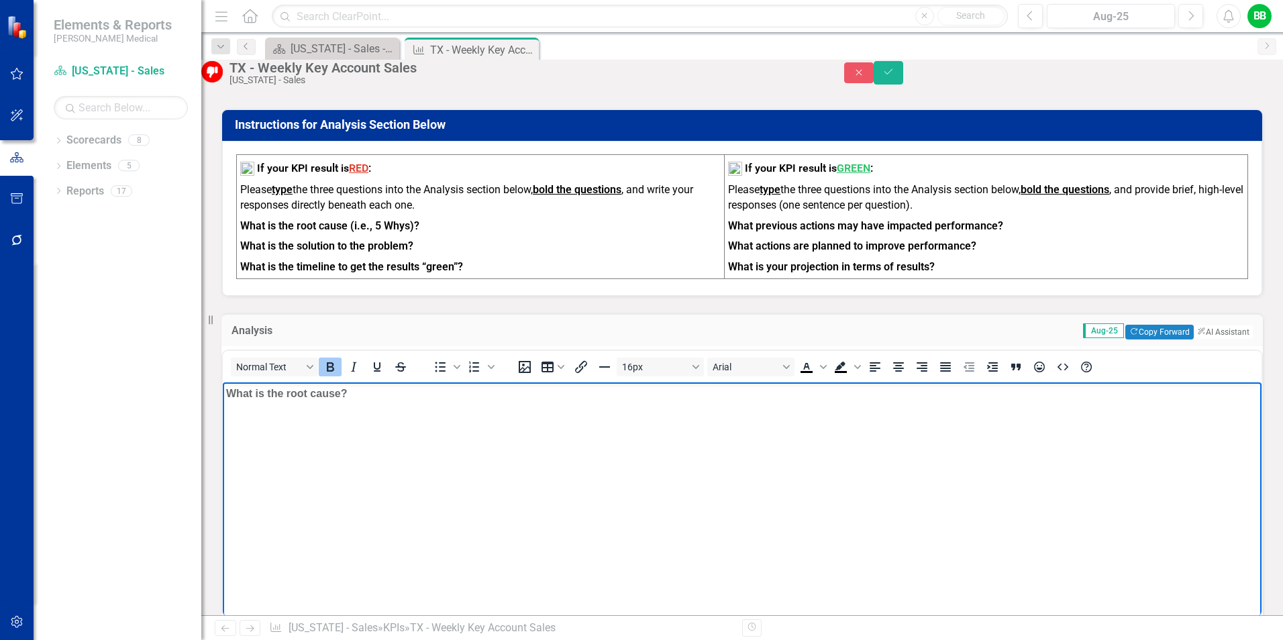
click at [243, 426] on body "What is the root cause?" at bounding box center [742, 482] width 1039 height 201
click at [364, 392] on p "What is the root cause?" at bounding box center [742, 393] width 1032 height 16
click at [367, 389] on p "What is the root cause?" at bounding box center [742, 393] width 1032 height 16
click at [251, 415] on p "Rich Text Area. Press ALT-0 for help." at bounding box center [742, 420] width 1032 height 16
click at [334, 372] on icon "Bold" at bounding box center [330, 366] width 7 height 9
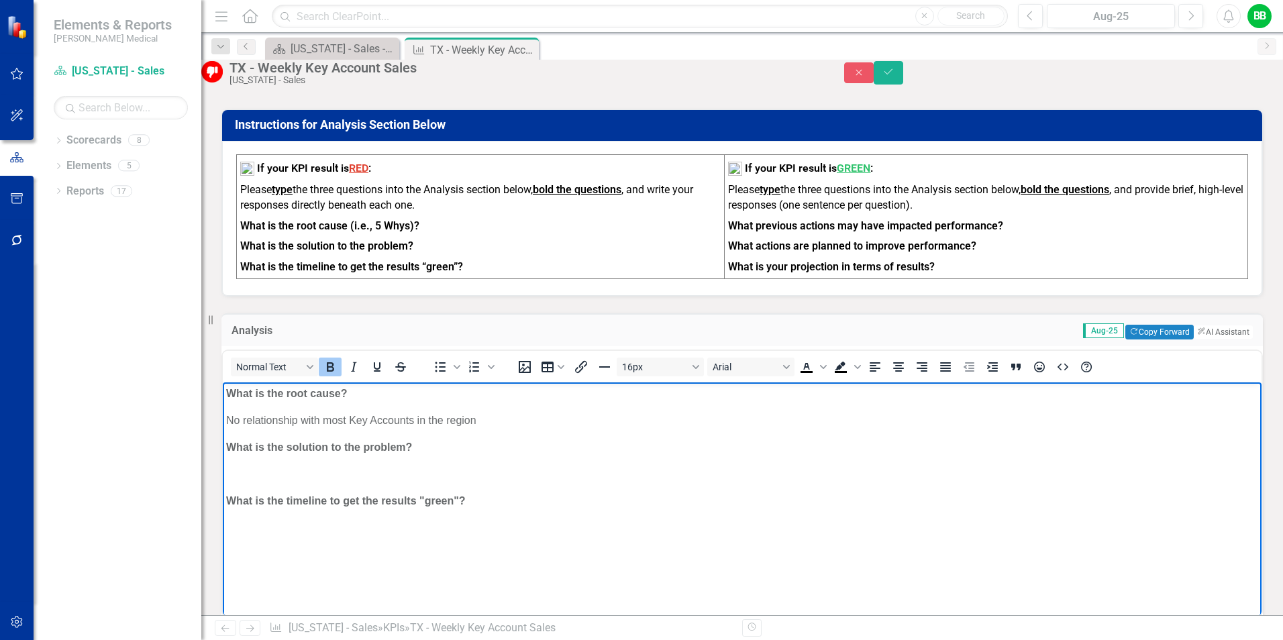
click at [256, 467] on p "Rich Text Area. Press ALT-0 for help." at bounding box center [742, 474] width 1032 height 16
drag, startPoint x: 346, startPoint y: 399, endPoint x: 185, endPoint y: 19, distance: 412.3
click at [334, 372] on icon "Bold" at bounding box center [330, 366] width 7 height 9
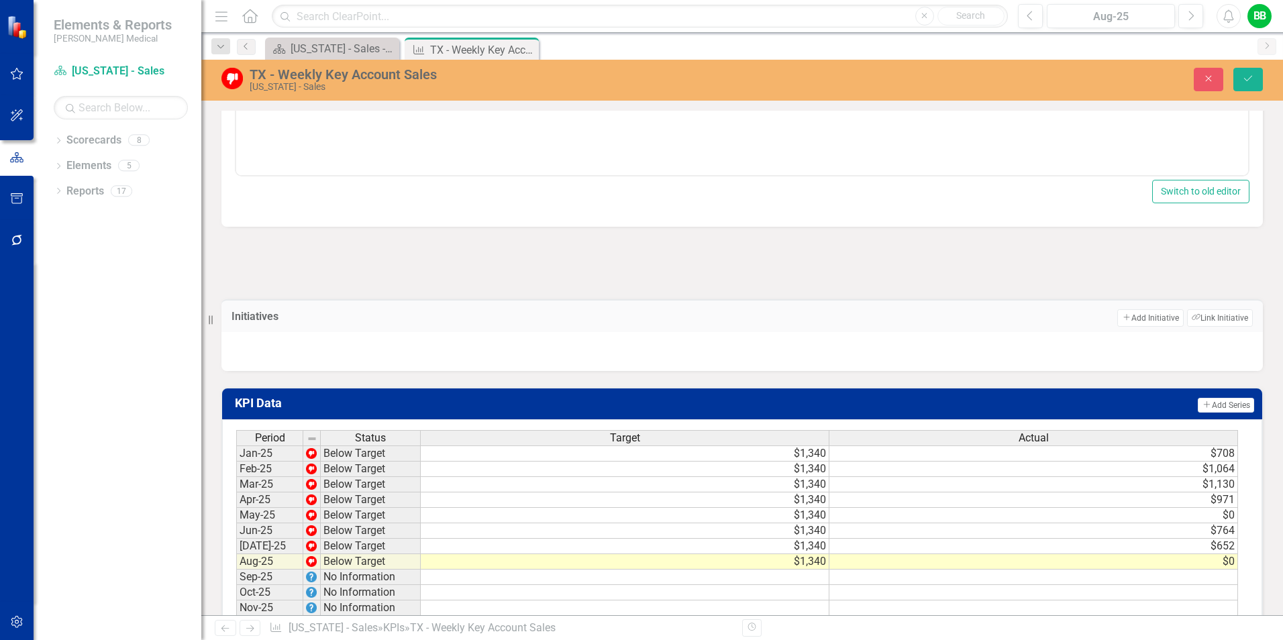
scroll to position [915, 0]
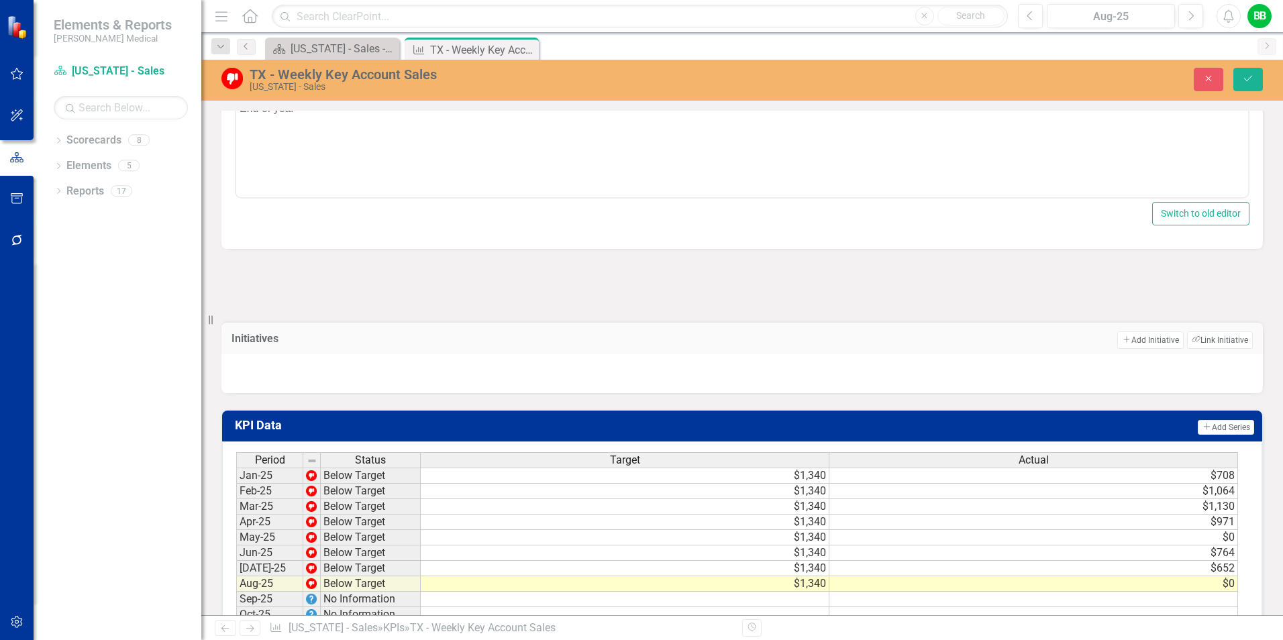
click at [270, 369] on div at bounding box center [742, 373] width 1042 height 39
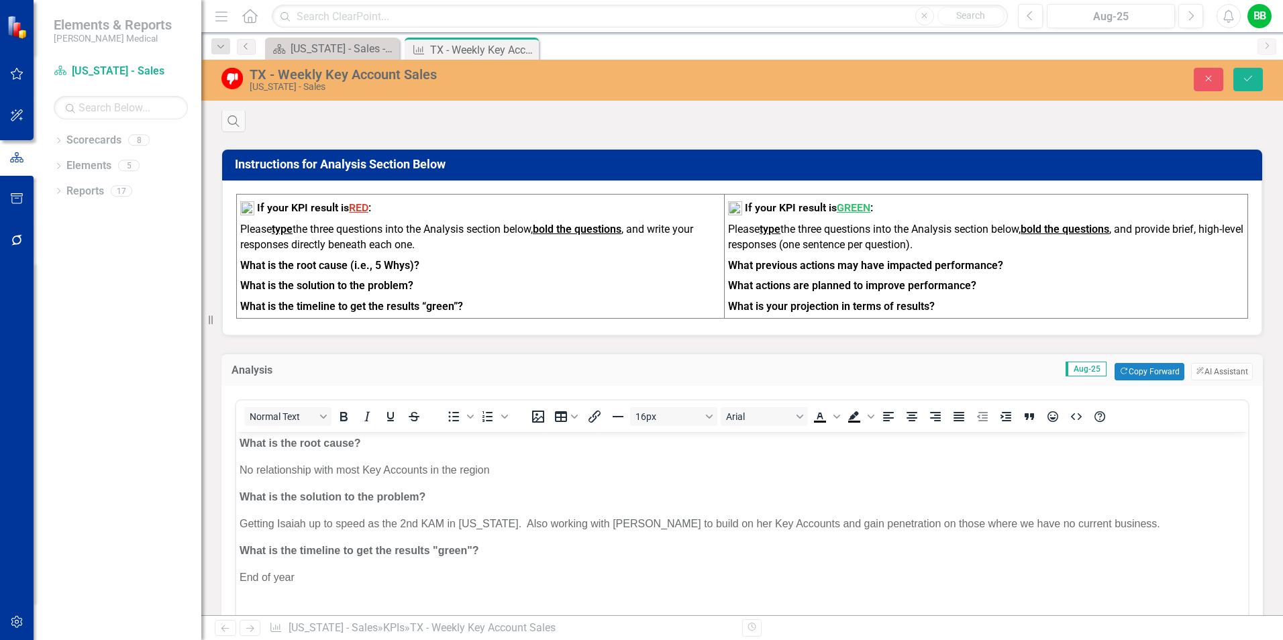
scroll to position [445, 0]
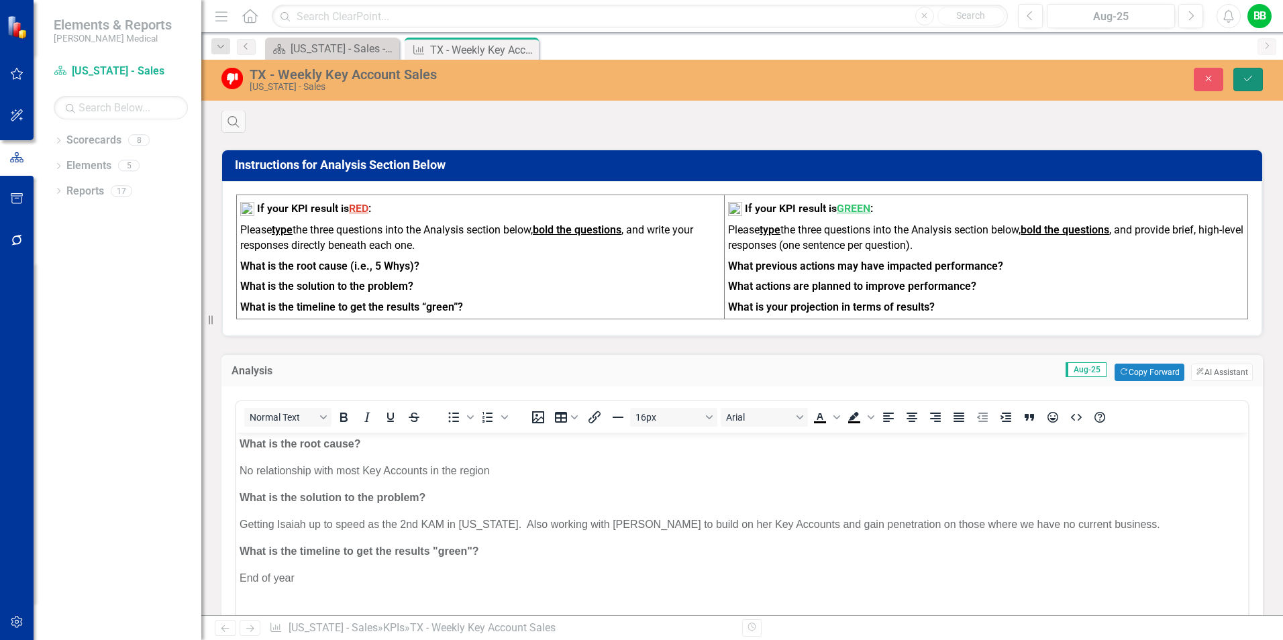
click at [1253, 80] on icon "Save" at bounding box center [1248, 78] width 12 height 9
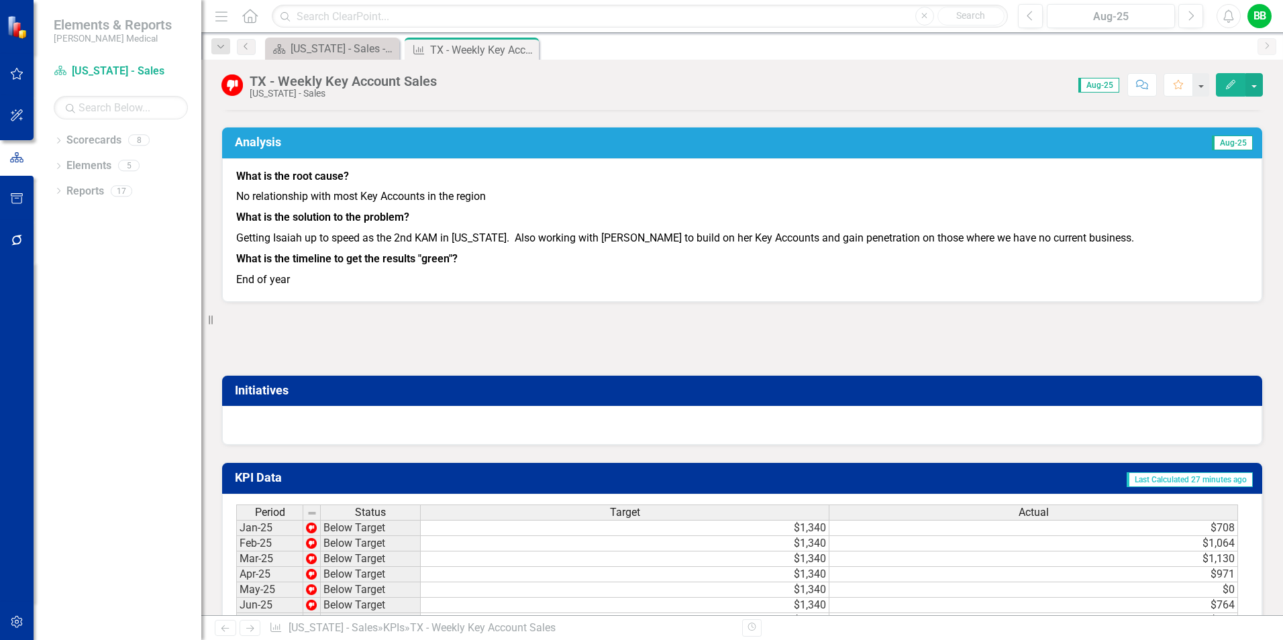
scroll to position [872, 0]
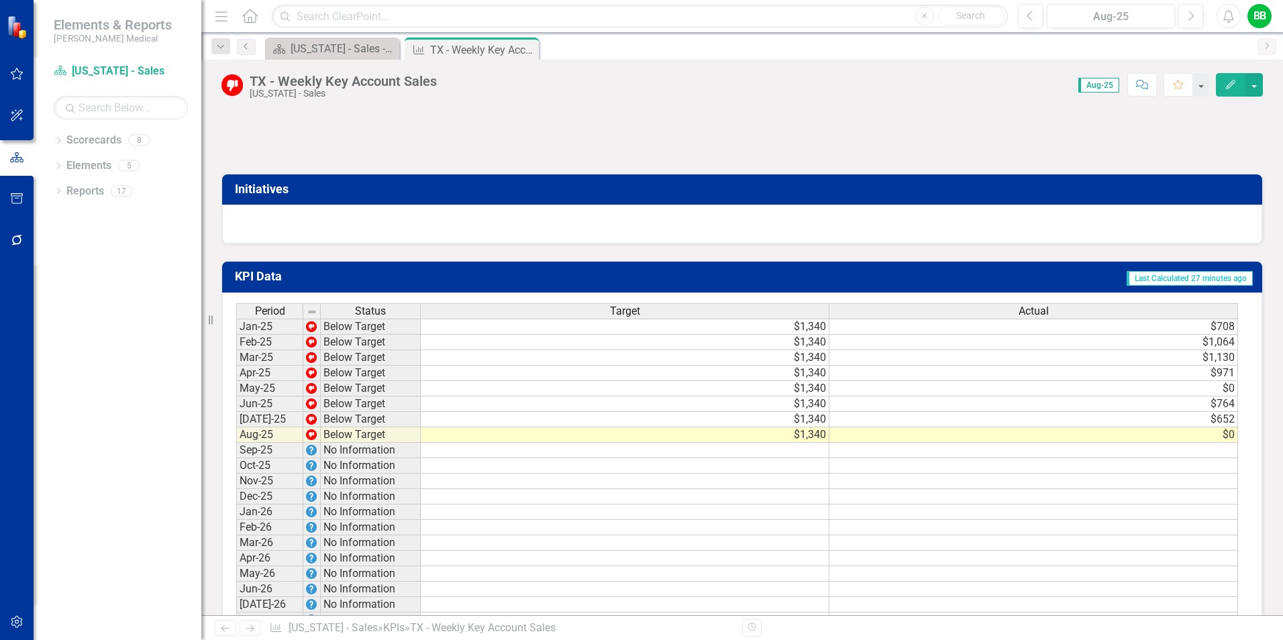
click at [307, 234] on div at bounding box center [742, 224] width 1040 height 39
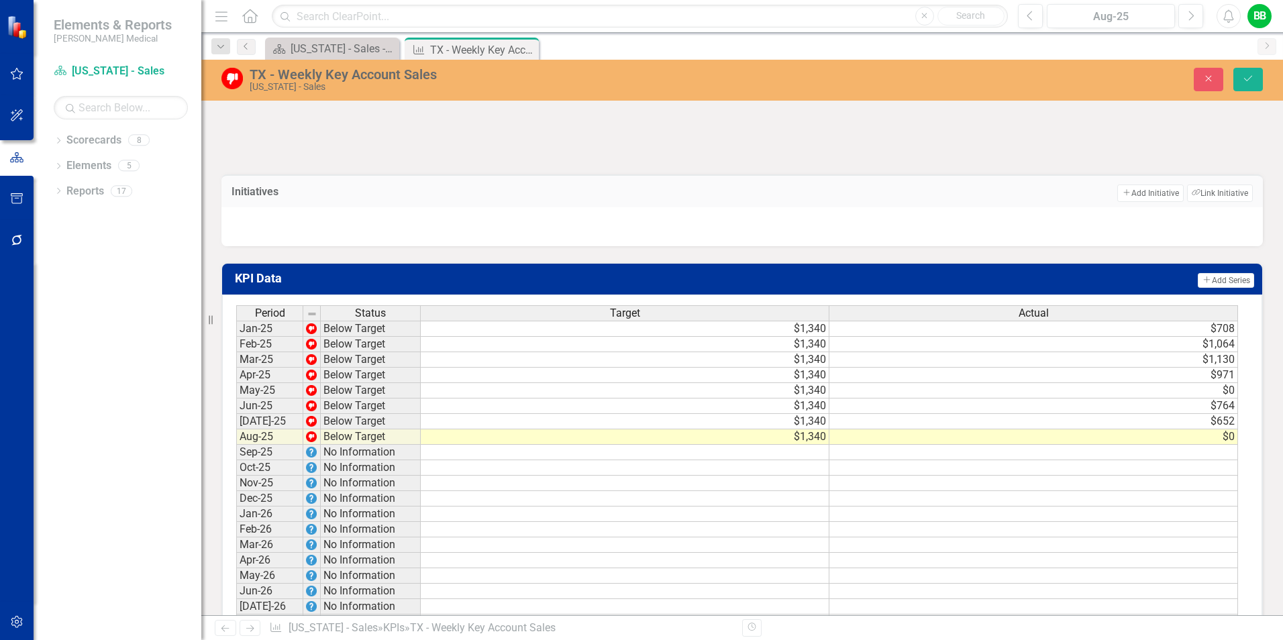
click at [250, 223] on div at bounding box center [742, 226] width 1042 height 39
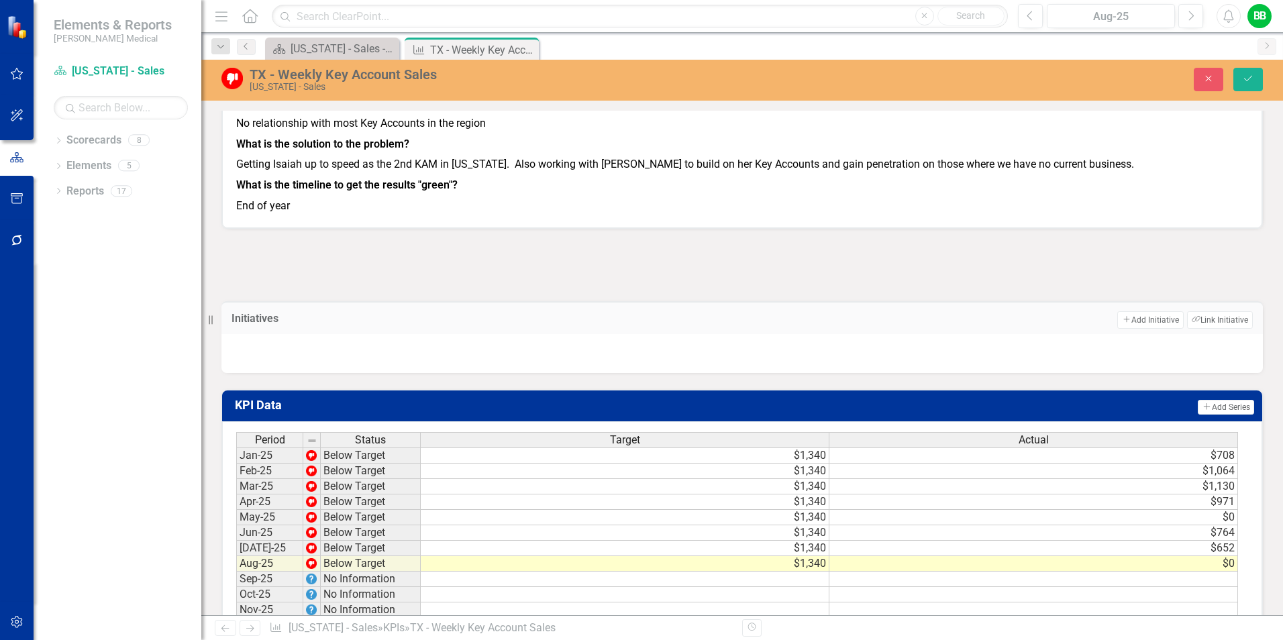
scroll to position [805, 0]
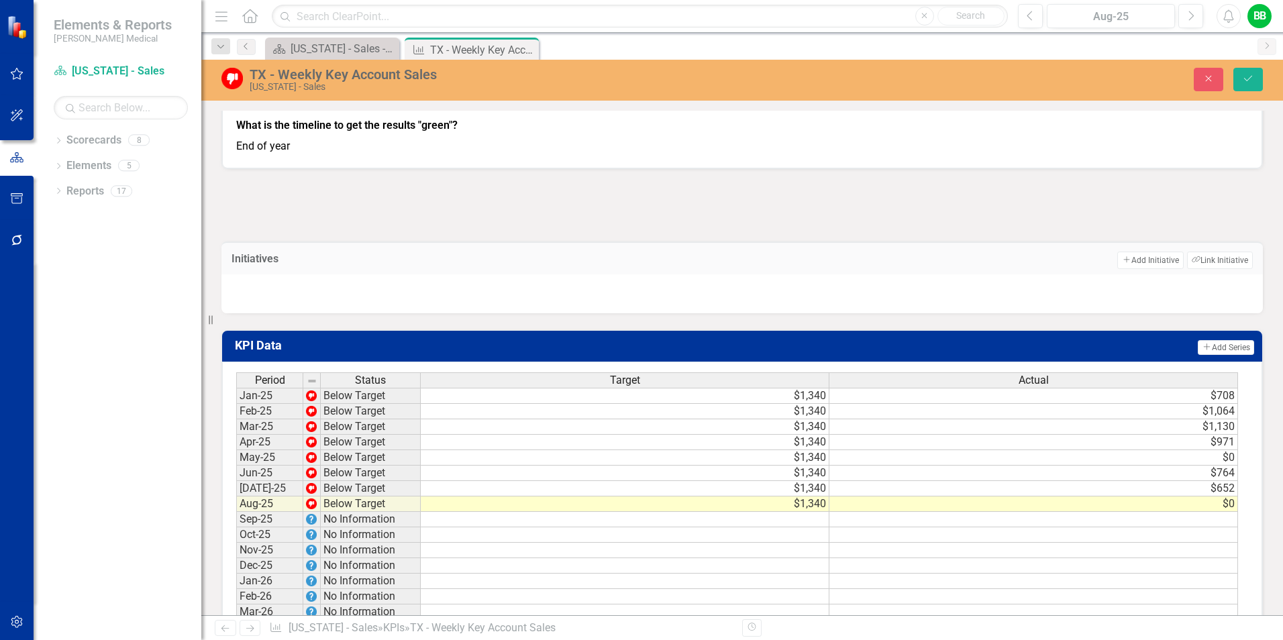
click at [325, 287] on div at bounding box center [742, 293] width 1042 height 39
click at [293, 265] on h3 "Initiatives" at bounding box center [363, 259] width 263 height 12
click at [240, 265] on h3 "Initiatives" at bounding box center [363, 259] width 263 height 12
click at [1144, 269] on button "Add Add Initiative" at bounding box center [1150, 260] width 66 height 17
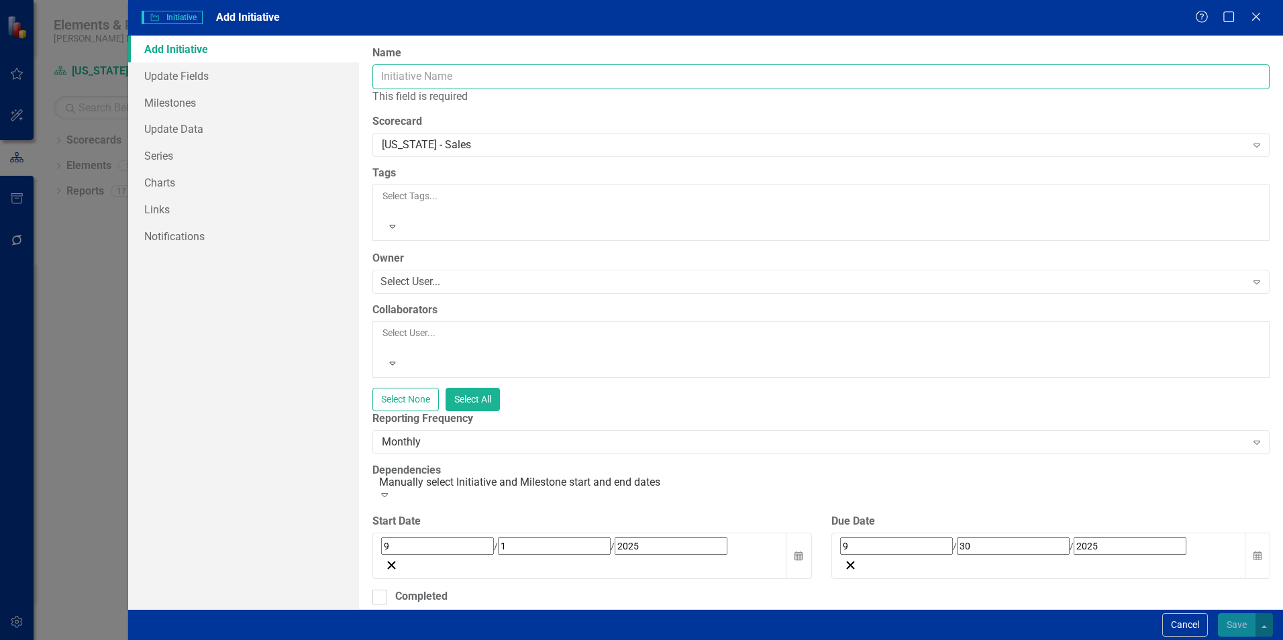
click at [481, 82] on input "Name" at bounding box center [820, 76] width 897 height 25
click at [452, 203] on div at bounding box center [821, 209] width 880 height 13
click at [302, 332] on div "Add Initiative Update Fields Milestones Update Data Series Charts Links Notific…" at bounding box center [243, 323] width 231 height 574
click at [1254, 21] on icon "Close" at bounding box center [1256, 16] width 17 height 13
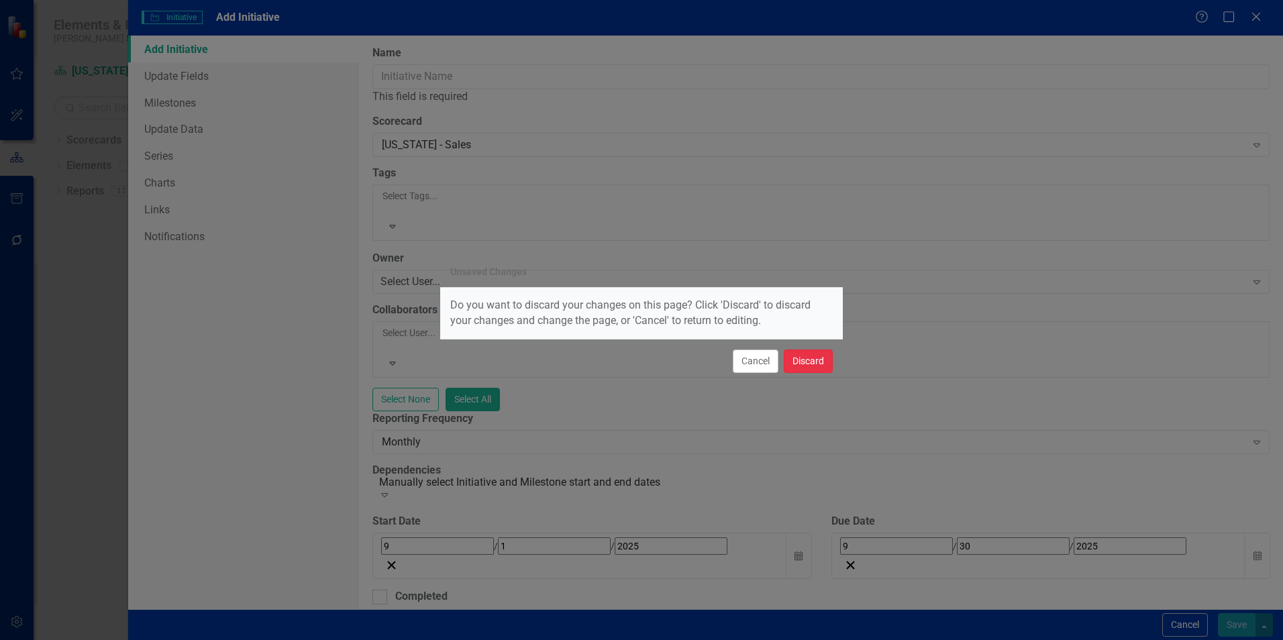
click at [807, 362] on button "Discard" at bounding box center [808, 361] width 49 height 23
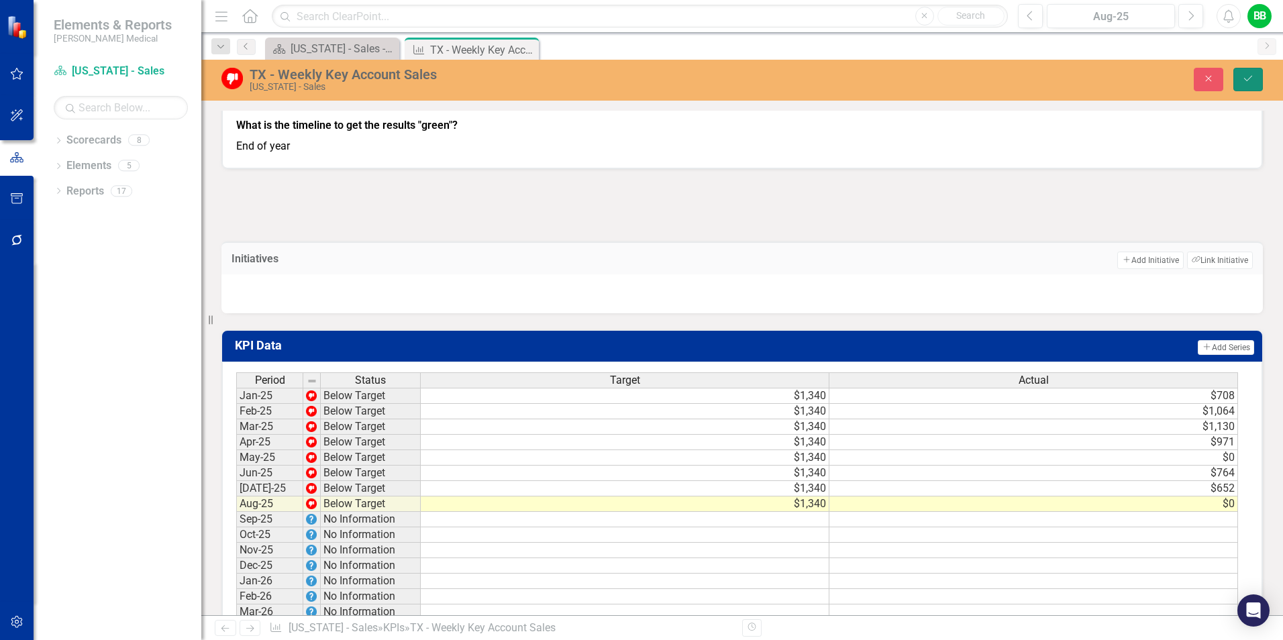
click at [1238, 83] on button "Save" at bounding box center [1248, 79] width 30 height 23
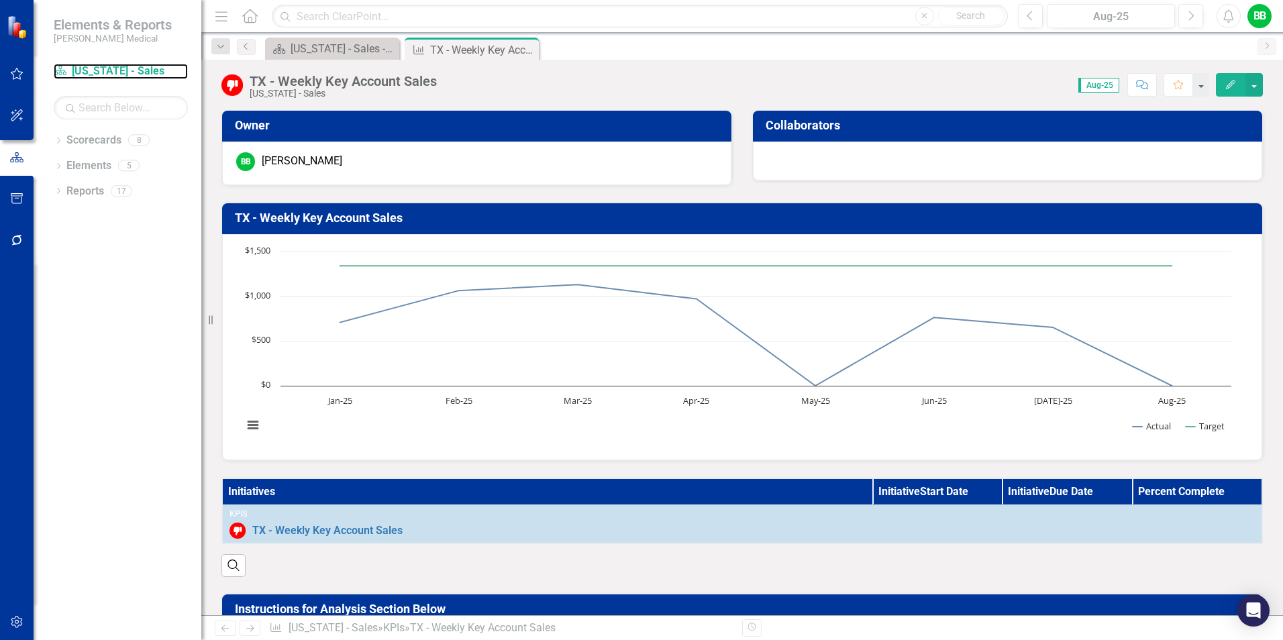
drag, startPoint x: 110, startPoint y: 66, endPoint x: 124, endPoint y: 60, distance: 15.6
click at [110, 66] on link "Scorecard Texas - Sales" at bounding box center [121, 71] width 134 height 15
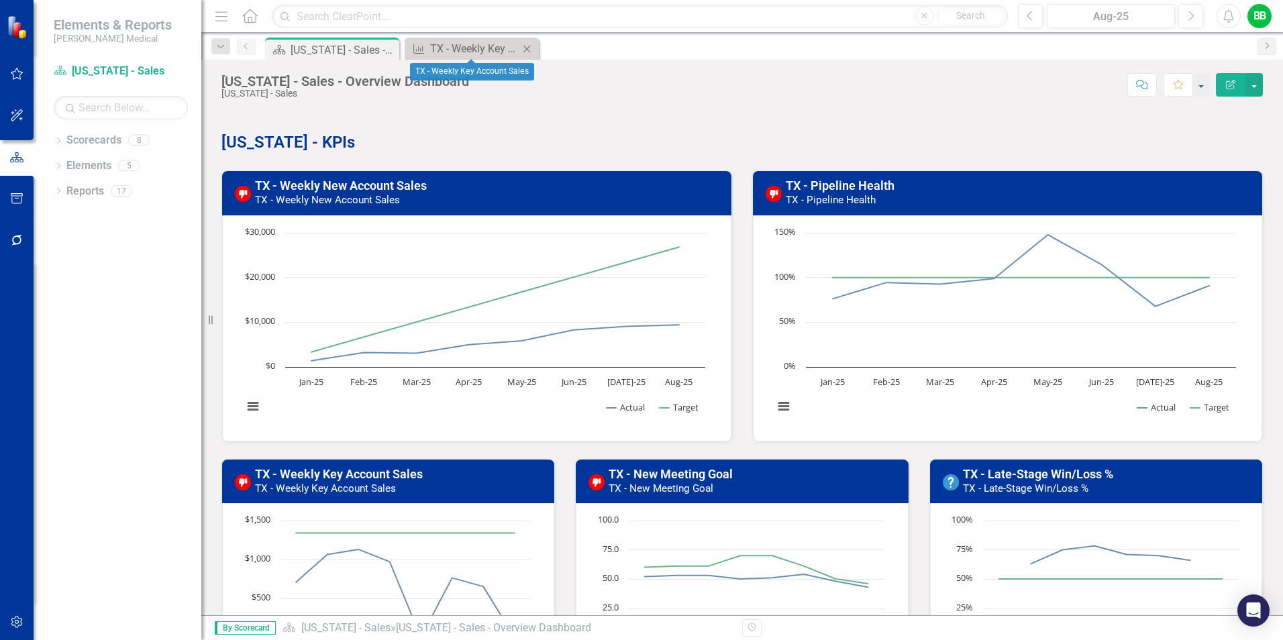
click at [528, 49] on icon "Close" at bounding box center [526, 49] width 13 height 11
